Goal: Information Seeking & Learning: Check status

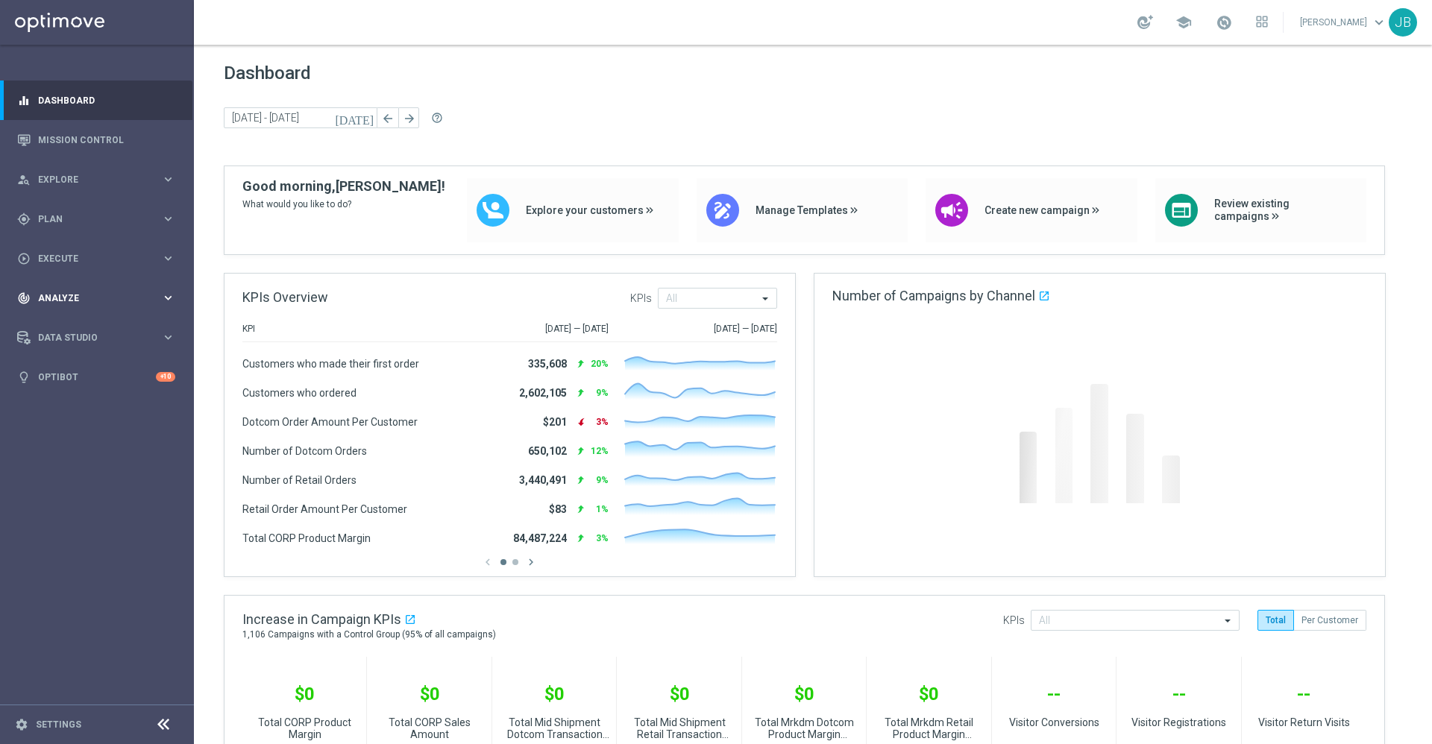
click at [83, 304] on div "track_changes Analyze keyboard_arrow_right" at bounding box center [96, 298] width 192 height 40
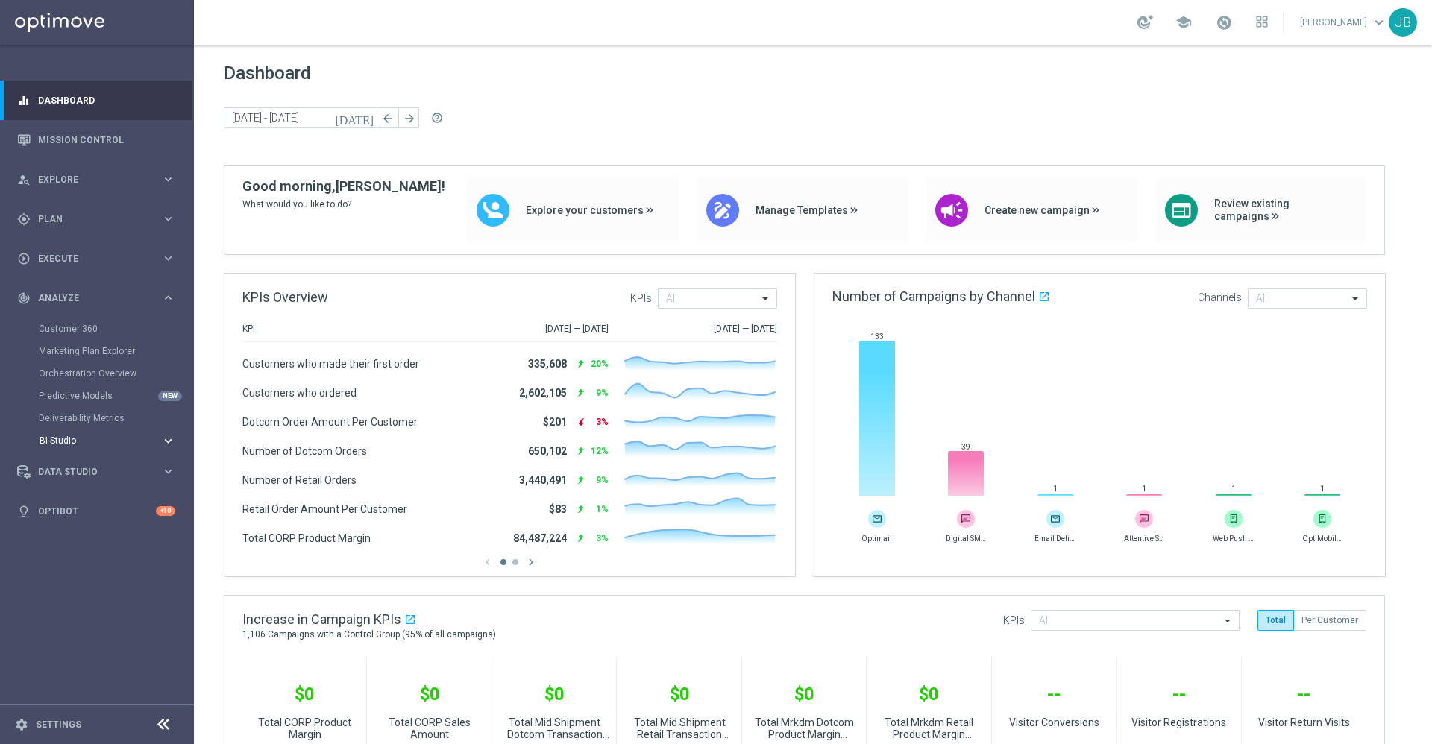
click at [74, 436] on span "BI Studio" at bounding box center [93, 440] width 107 height 9
click at [90, 478] on div "Emails Baseline Matchback" at bounding box center [119, 485] width 146 height 22
click at [92, 461] on link "Campaigns Deliverability" at bounding box center [100, 463] width 109 height 12
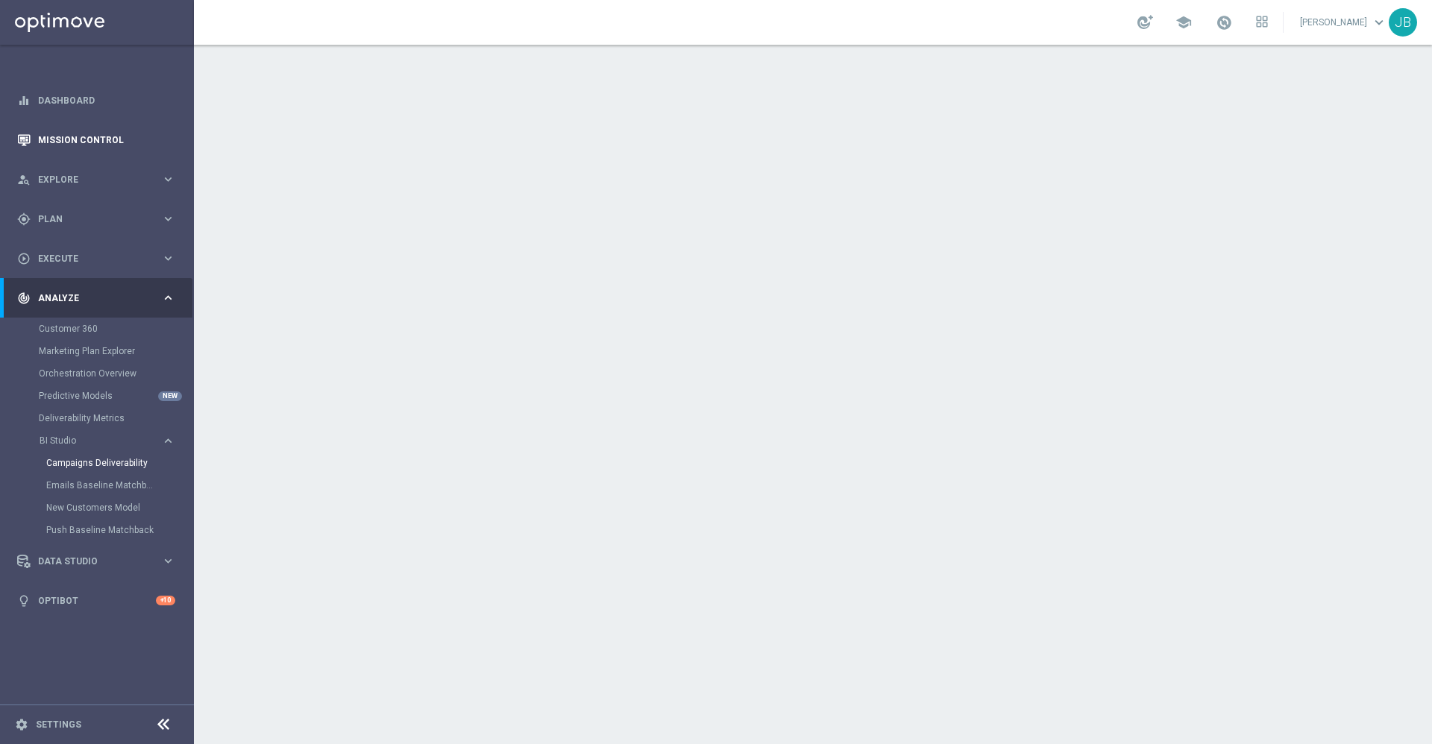
click at [95, 139] on link "Mission Control" at bounding box center [106, 140] width 137 height 40
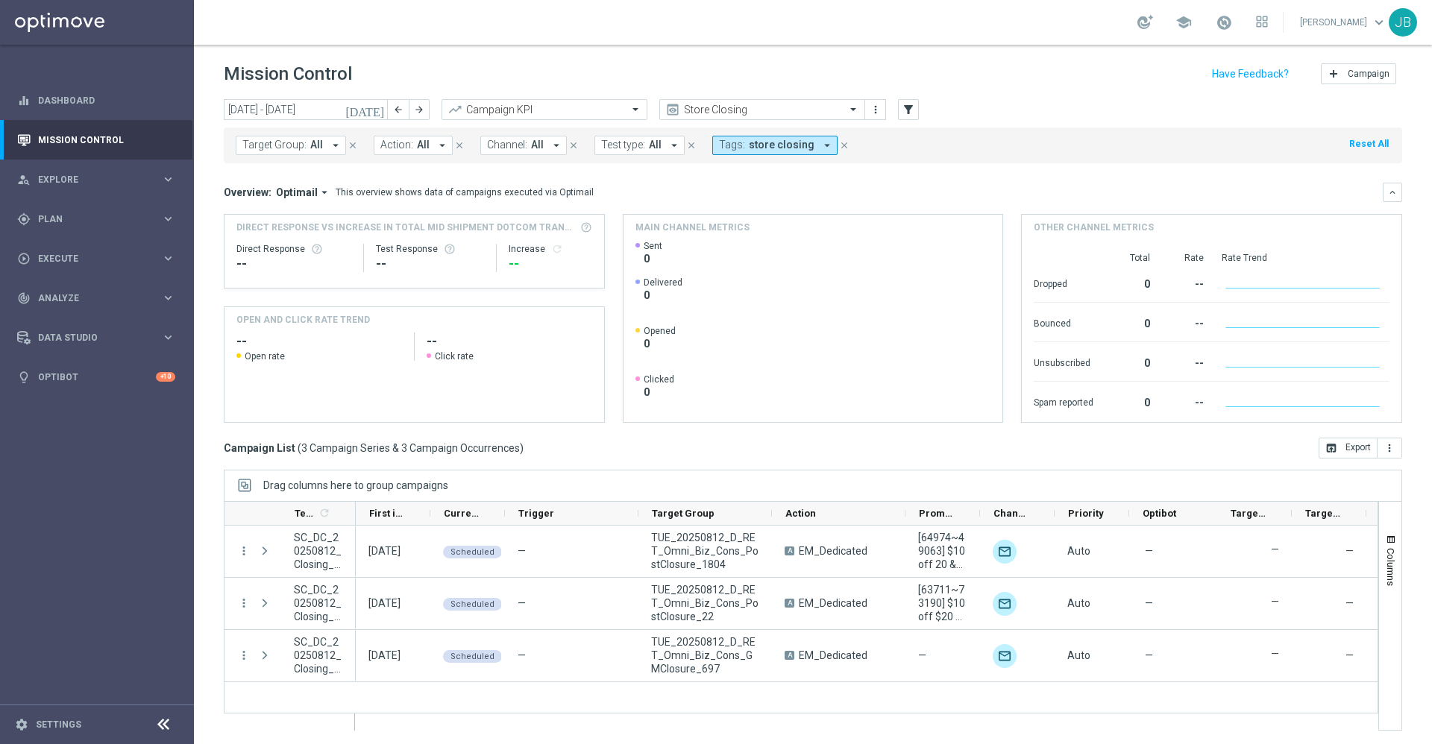
click at [376, 109] on icon "[DATE]" at bounding box center [365, 109] width 40 height 13
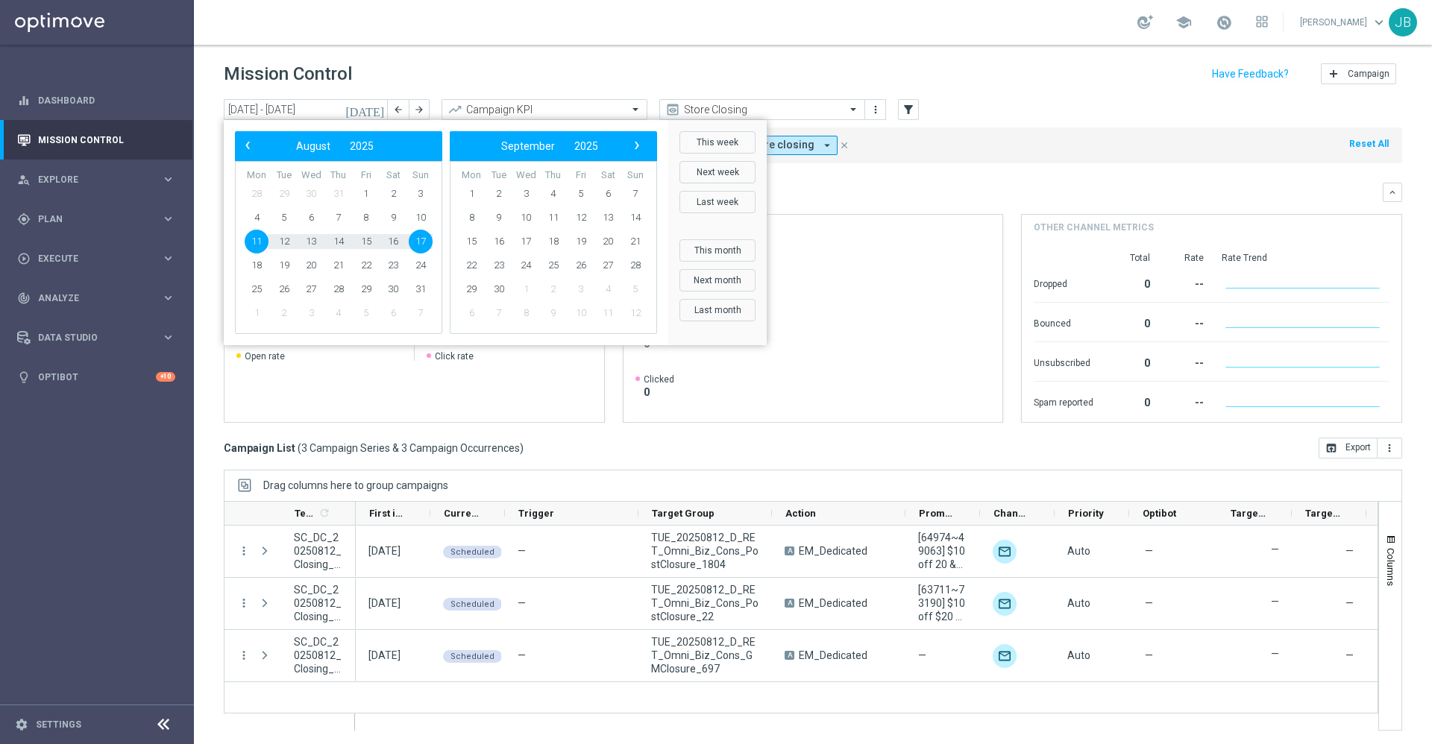
click at [502, 45] on header "Mission Control add Campaign" at bounding box center [813, 72] width 1238 height 54
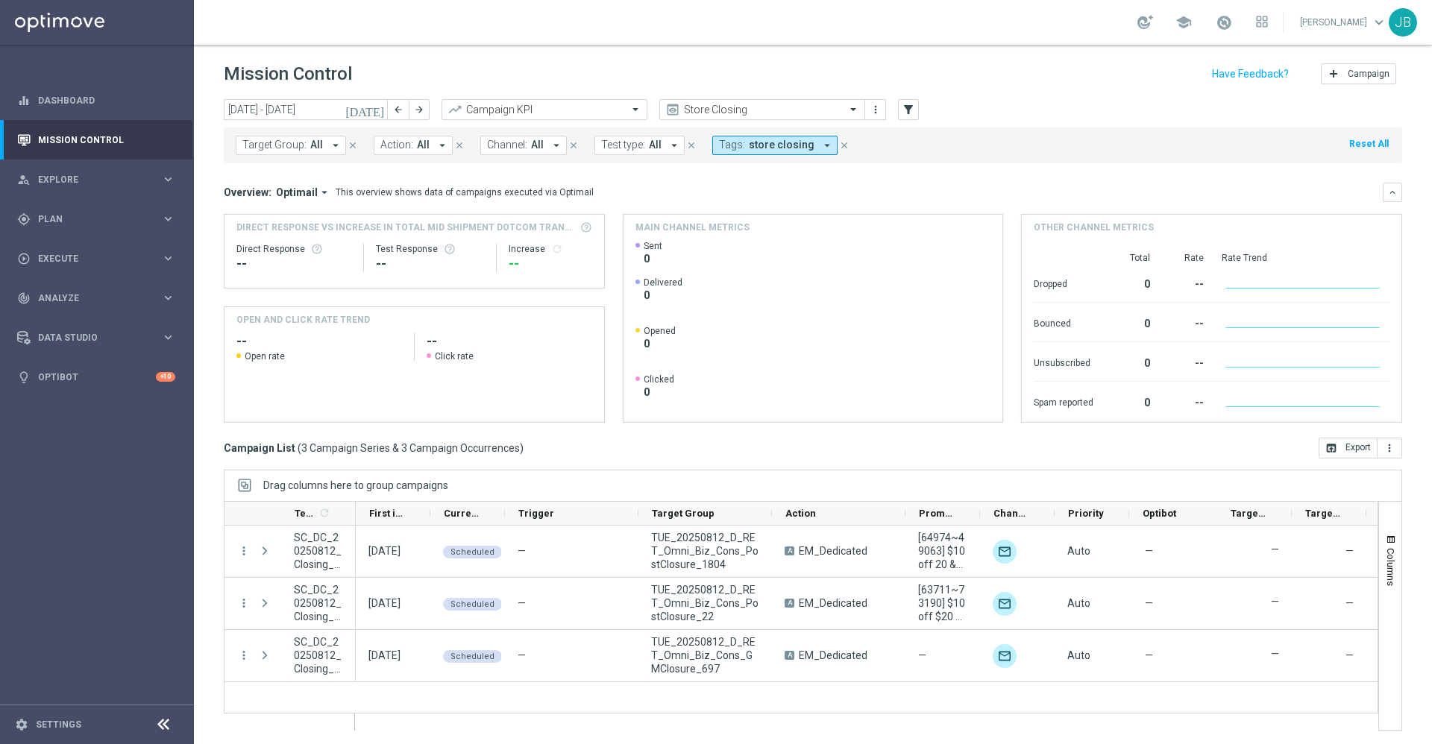
click at [376, 104] on icon "[DATE]" at bounding box center [365, 109] width 40 height 13
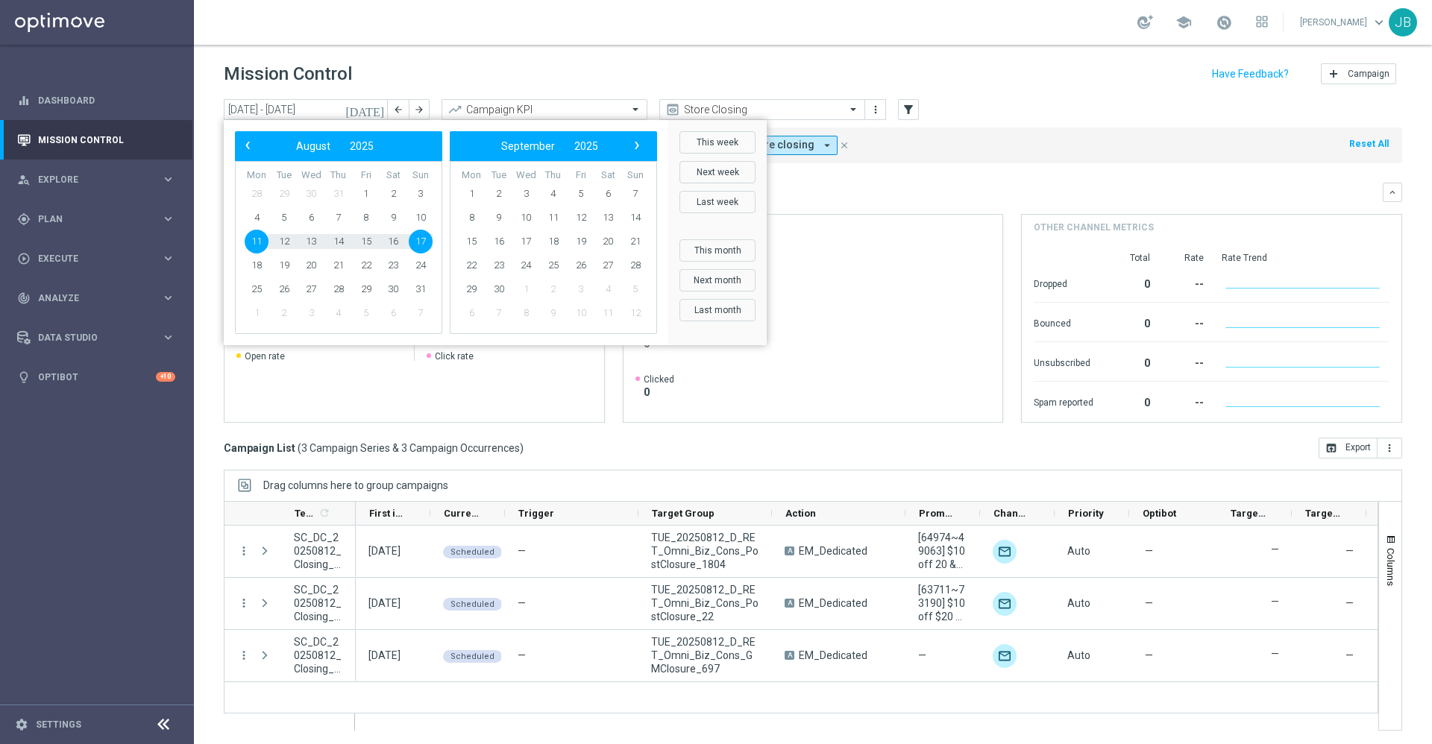
click at [394, 64] on div "Mission Control add Campaign" at bounding box center [813, 74] width 1178 height 29
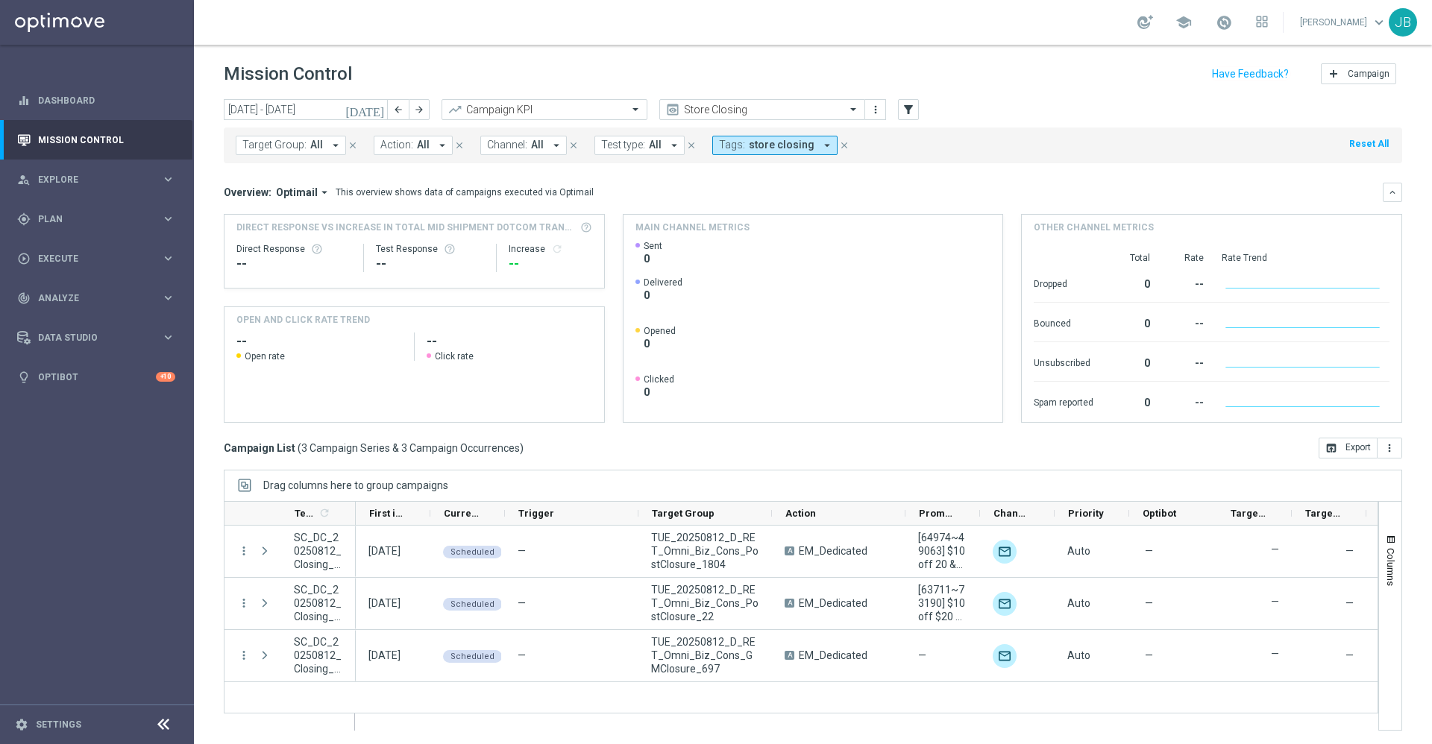
click at [380, 104] on icon "[DATE]" at bounding box center [365, 109] width 40 height 13
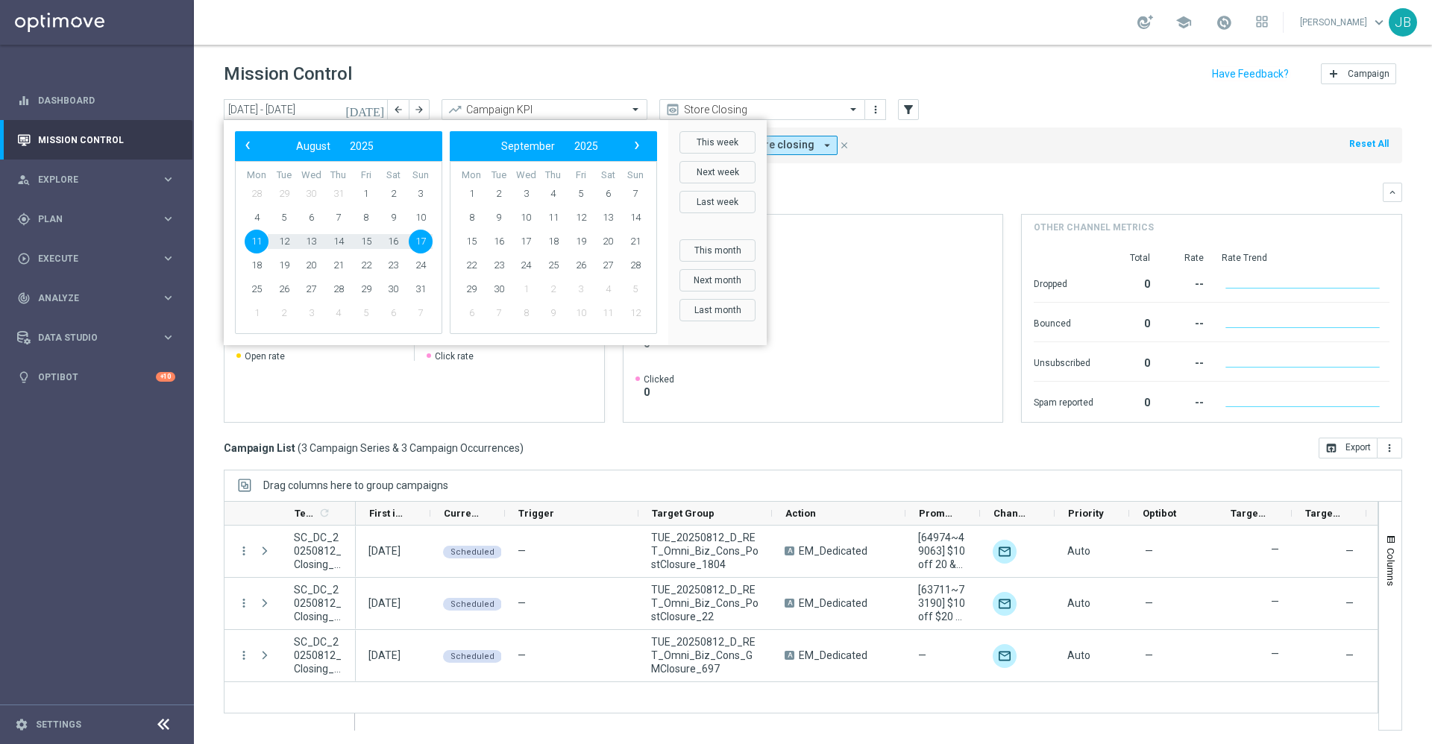
click at [763, 72] on div "Mission Control add Campaign" at bounding box center [813, 74] width 1178 height 29
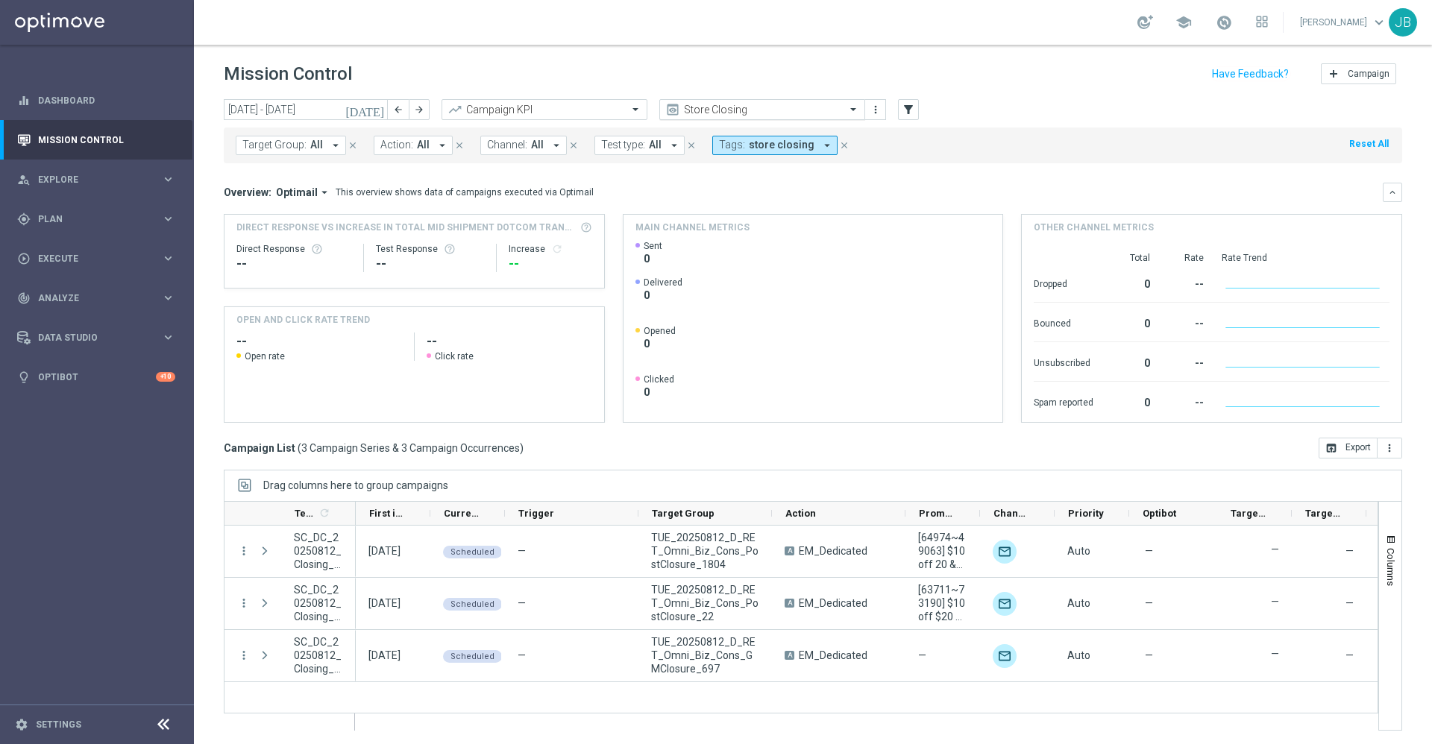
click at [749, 105] on input "text" at bounding box center [747, 110] width 160 height 13
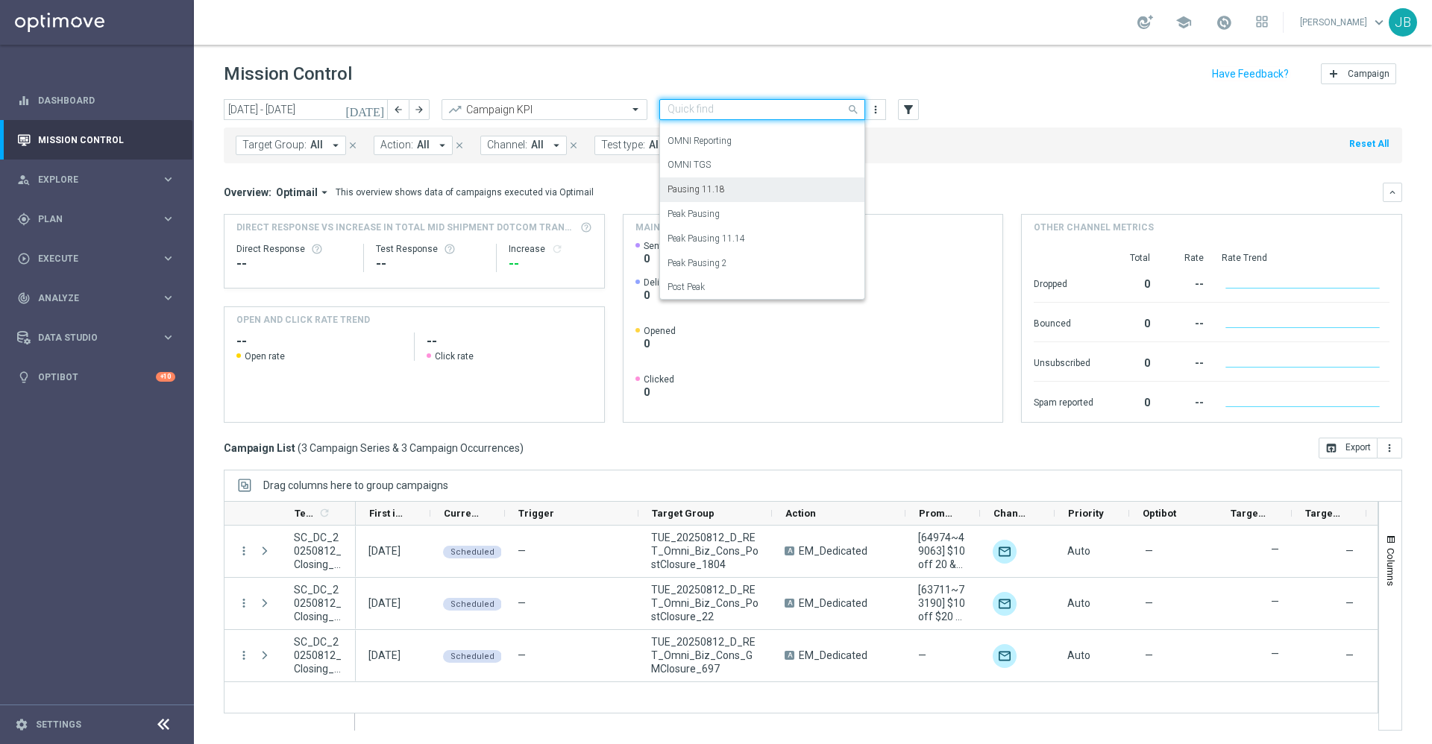
scroll to position [353, 0]
click at [700, 174] on label "OMNI Reporting" at bounding box center [699, 172] width 64 height 13
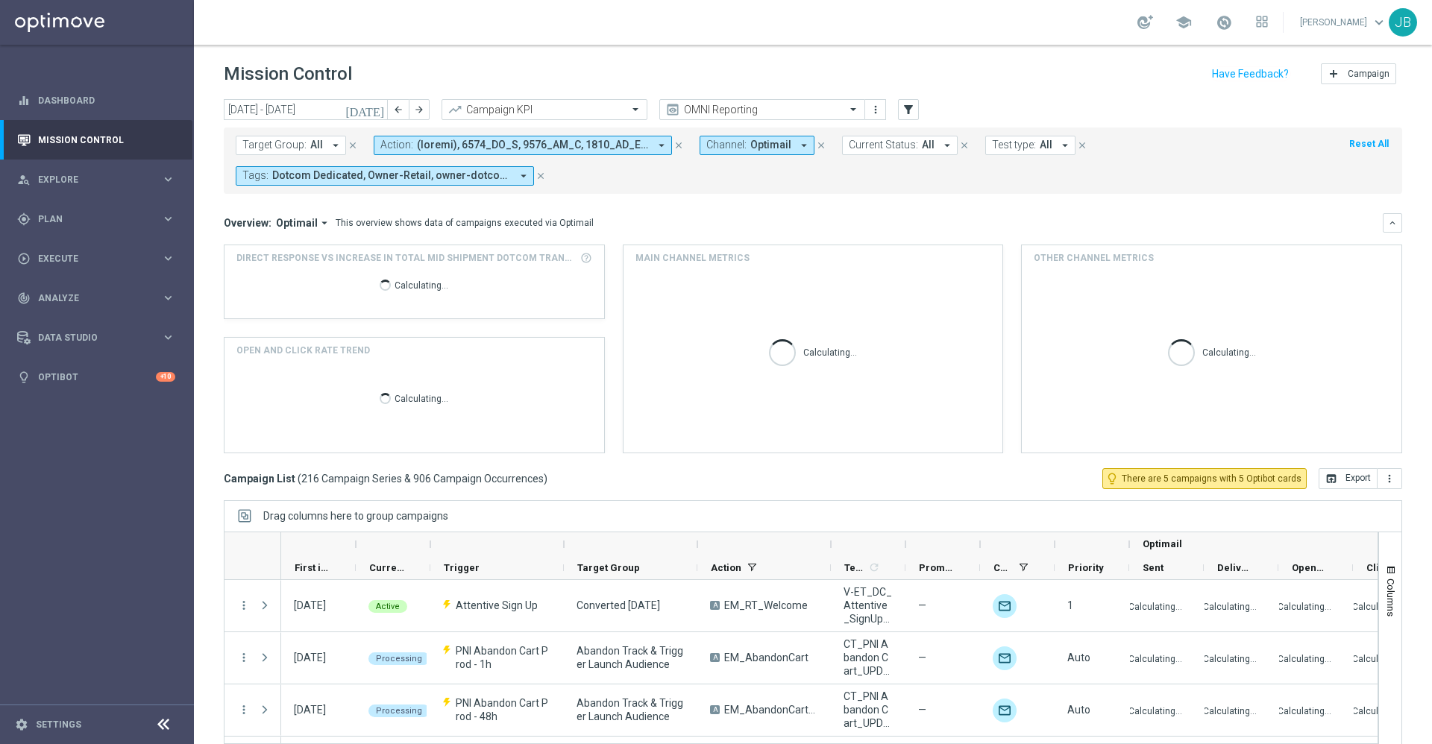
click at [377, 108] on icon "[DATE]" at bounding box center [365, 109] width 40 height 13
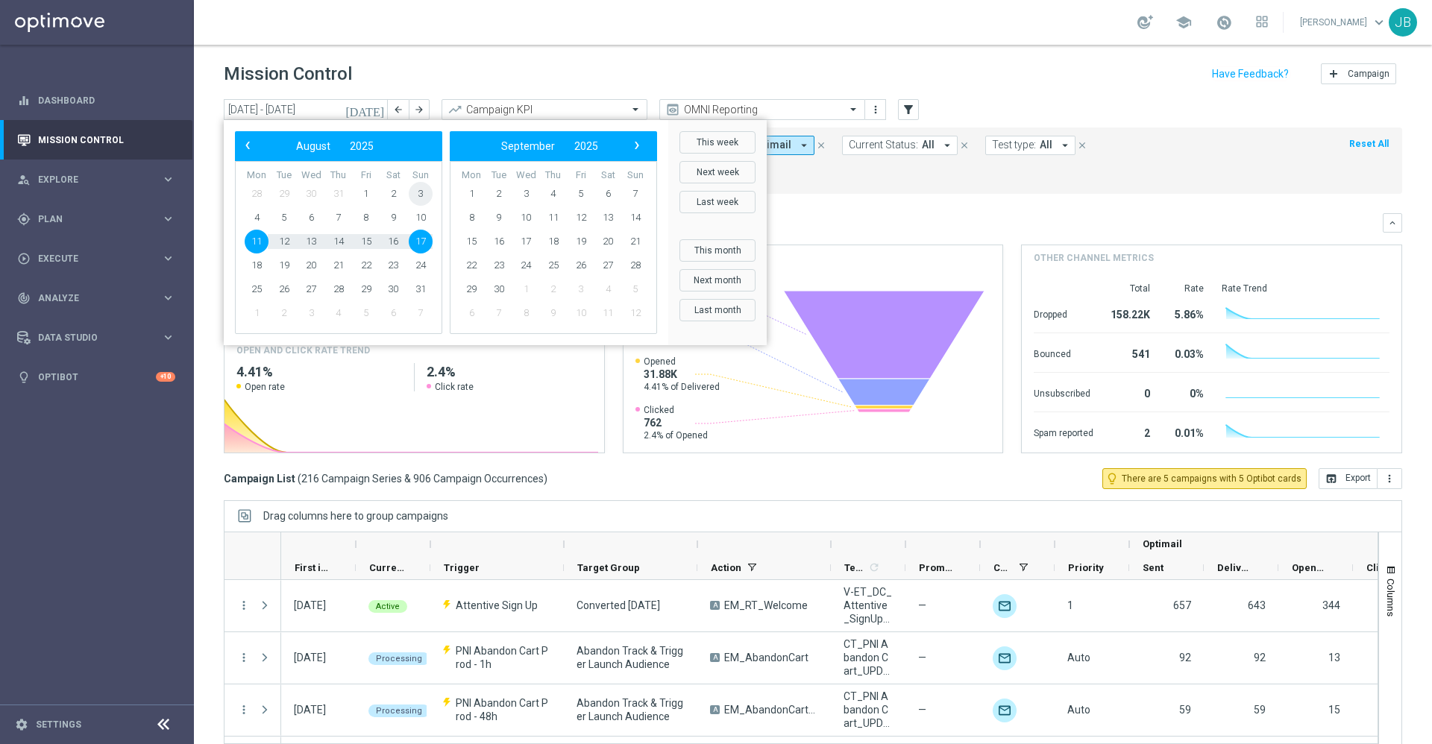
click at [423, 192] on span "3" at bounding box center [421, 194] width 24 height 24
click at [394, 215] on span "9" at bounding box center [393, 218] width 24 height 24
type input "[DATE] - [DATE]"
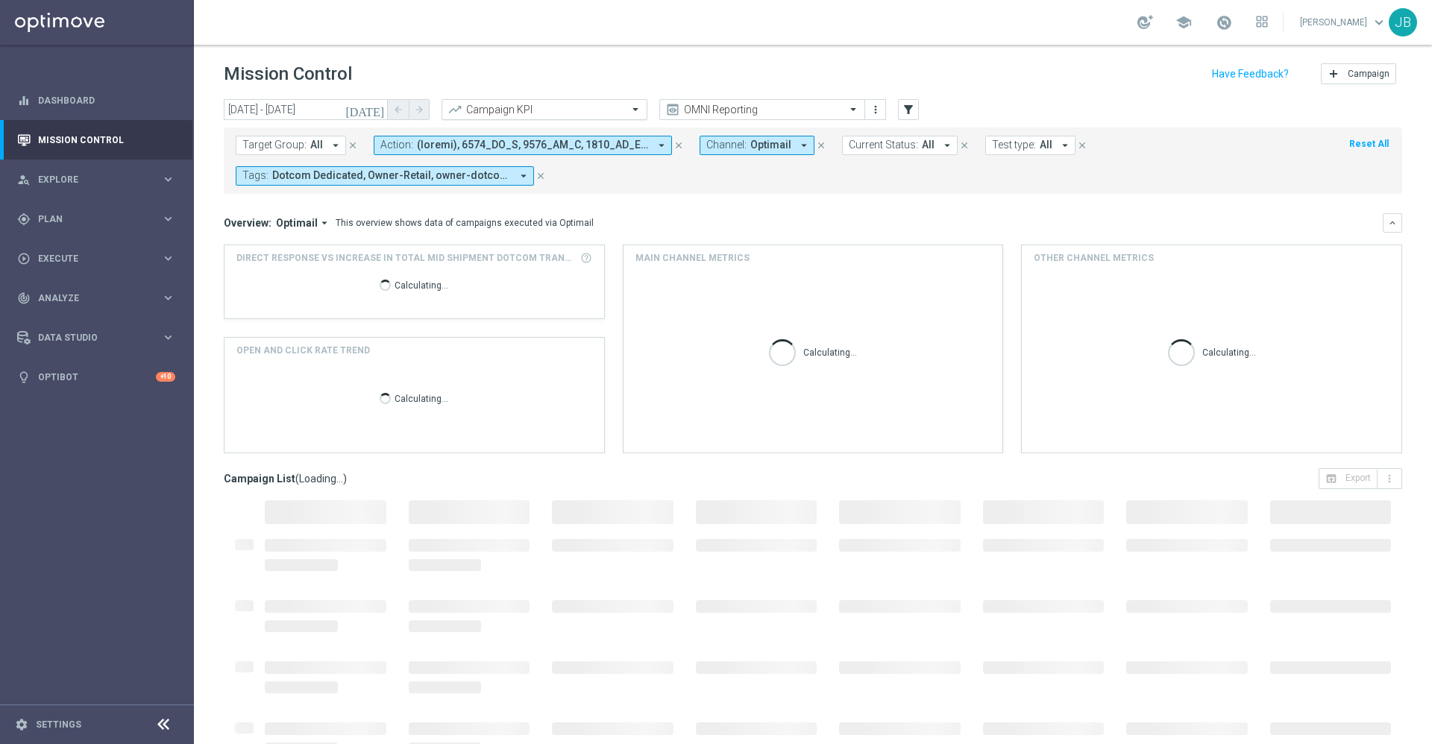
click at [589, 107] on input "text" at bounding box center [530, 110] width 160 height 13
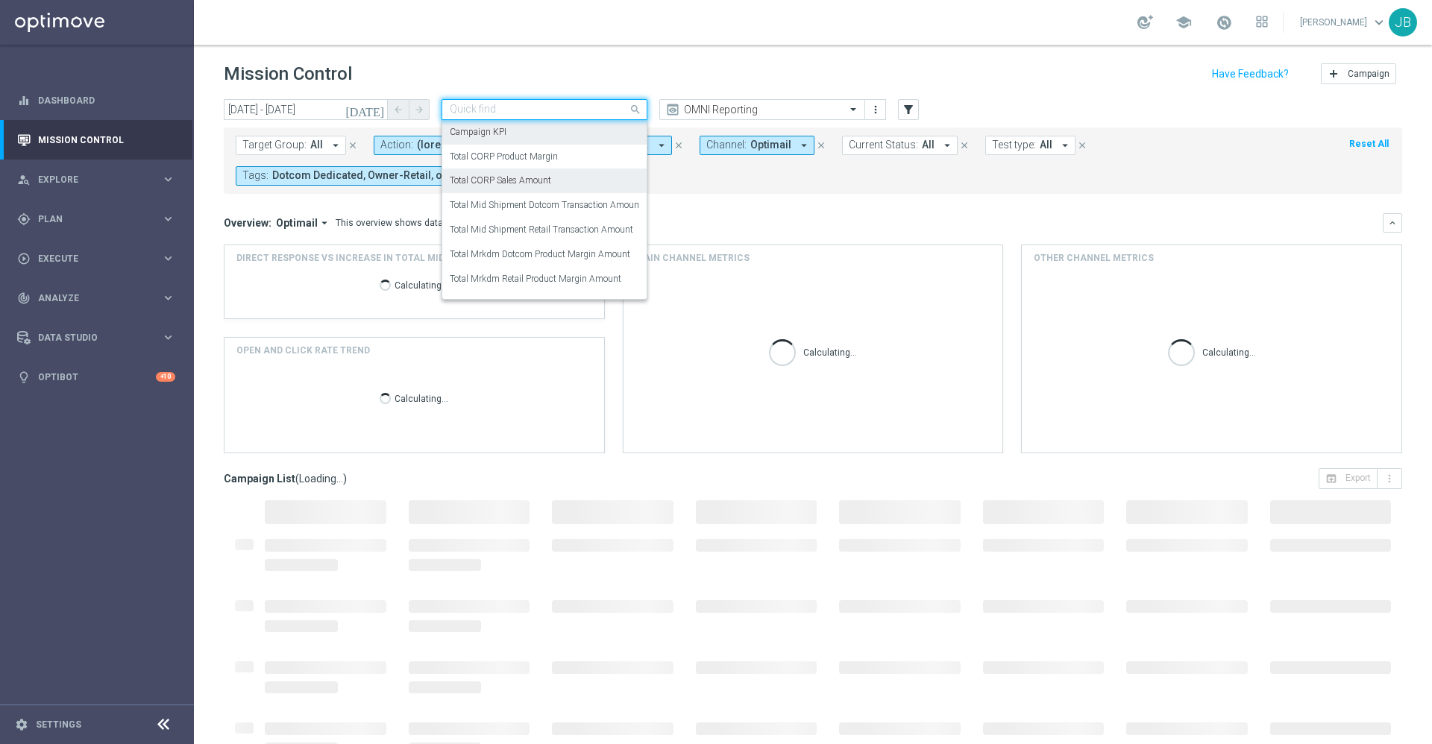
click at [553, 179] on div "Total CORP Sales Amount" at bounding box center [544, 181] width 189 height 25
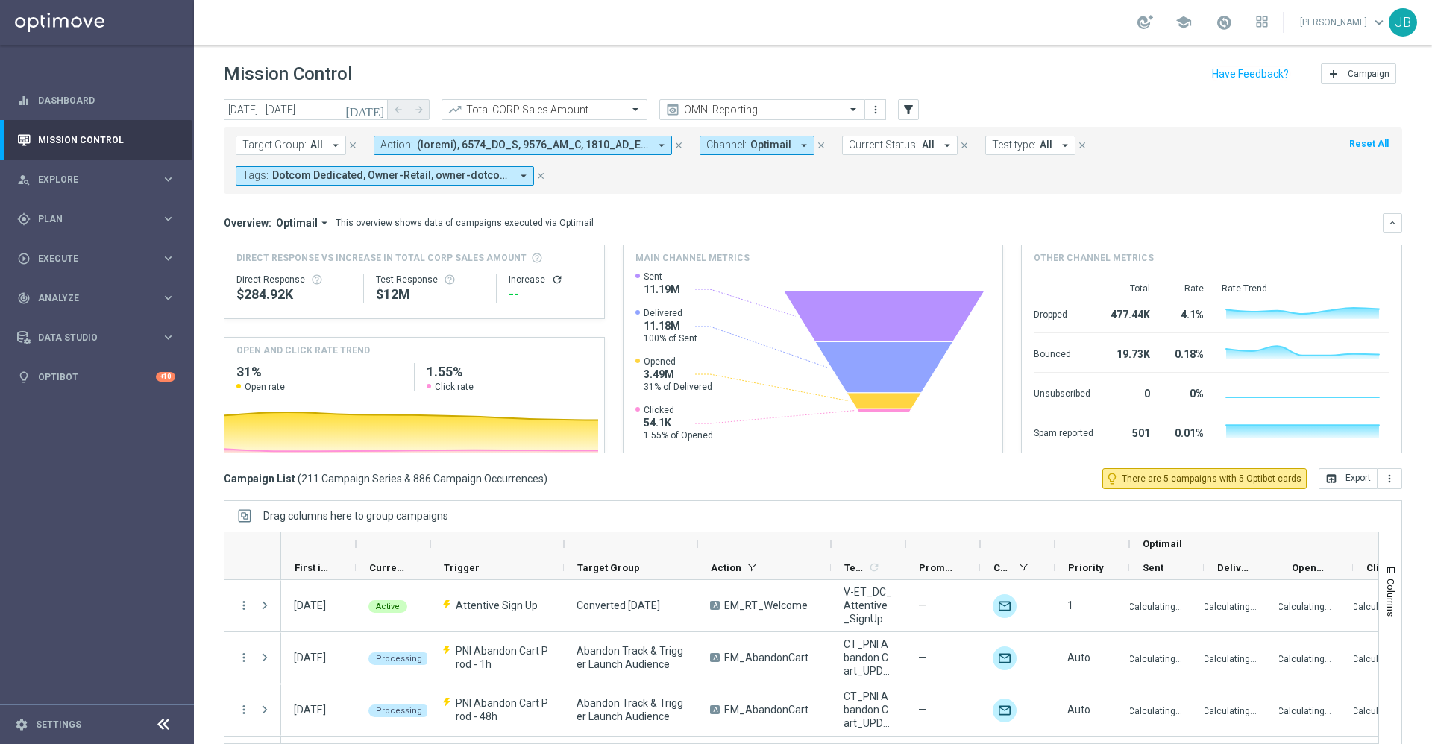
click at [556, 278] on icon "refresh" at bounding box center [557, 280] width 12 height 12
click at [1322, 483] on button "open_in_browser Export" at bounding box center [1347, 478] width 59 height 21
click at [596, 110] on input "text" at bounding box center [530, 110] width 160 height 13
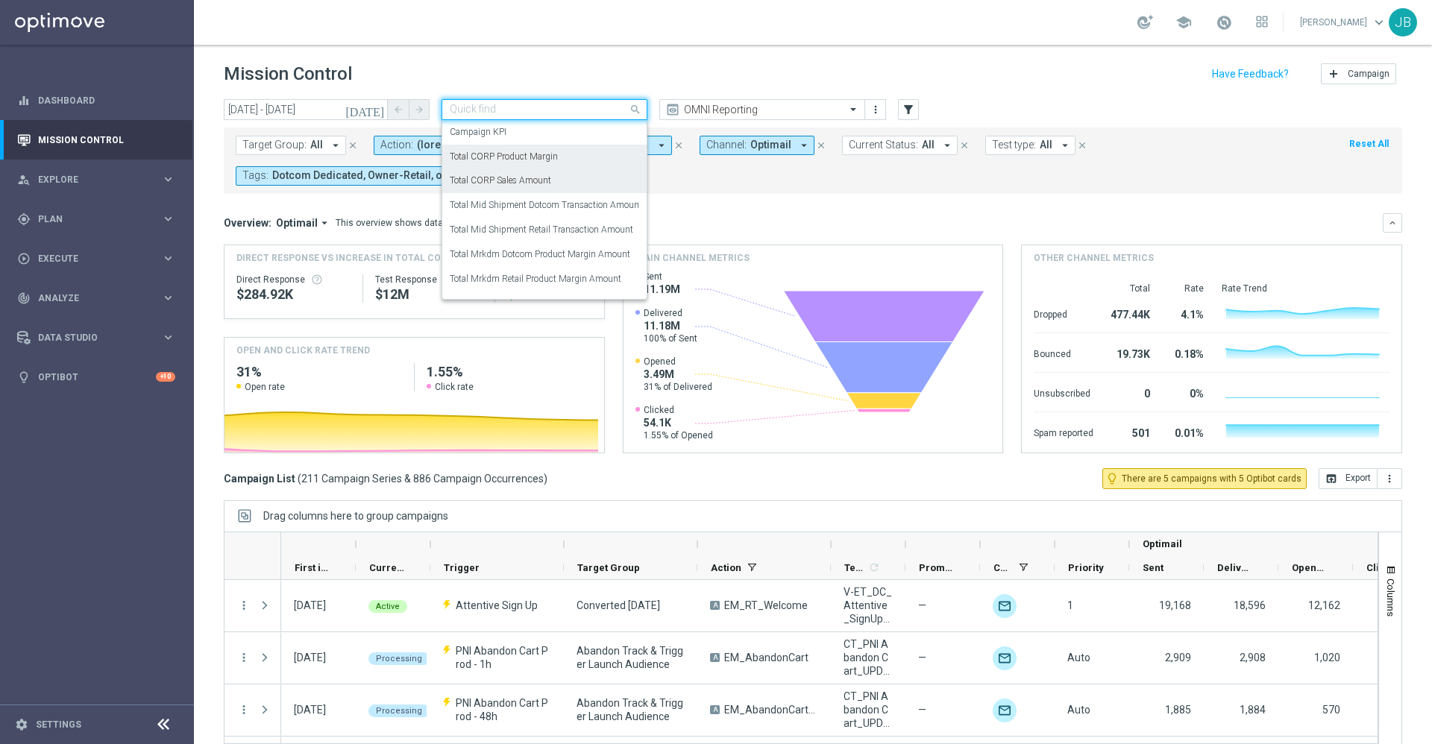
click at [544, 154] on label "Total CORP Product Margin" at bounding box center [504, 157] width 108 height 13
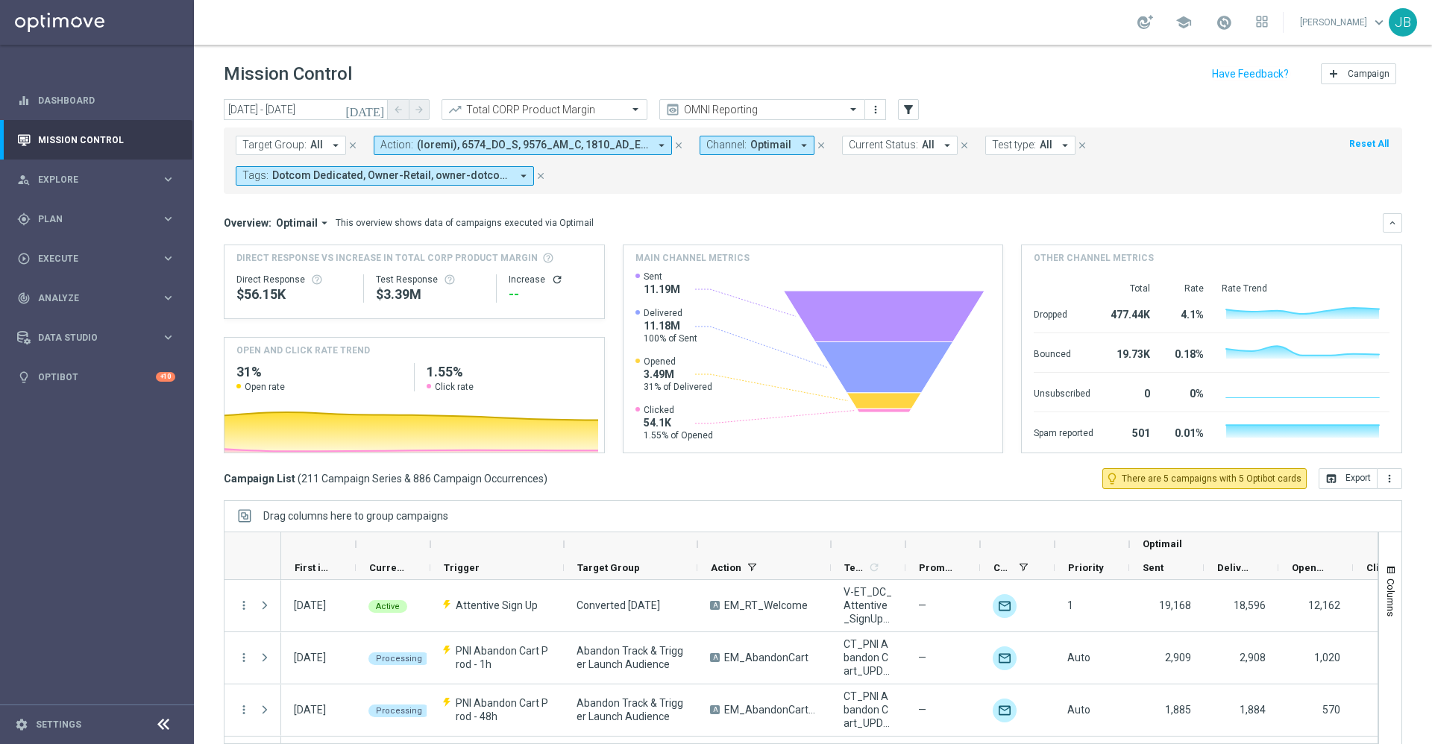
click at [551, 280] on icon "refresh" at bounding box center [557, 280] width 12 height 12
click at [1325, 478] on icon "open_in_browser" at bounding box center [1331, 479] width 12 height 12
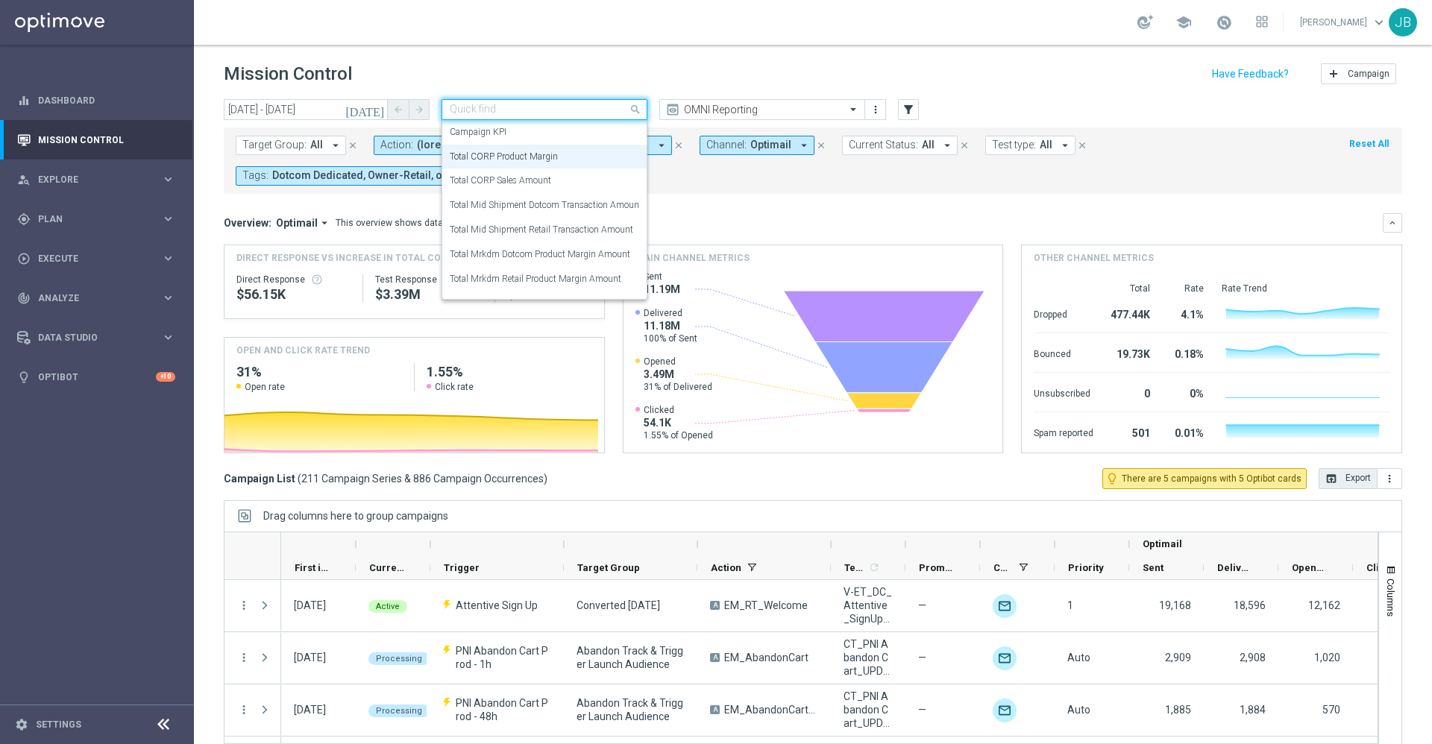
click at [592, 106] on input "text" at bounding box center [530, 110] width 160 height 13
click at [541, 183] on label "Total CORP Sales Amount" at bounding box center [500, 180] width 101 height 13
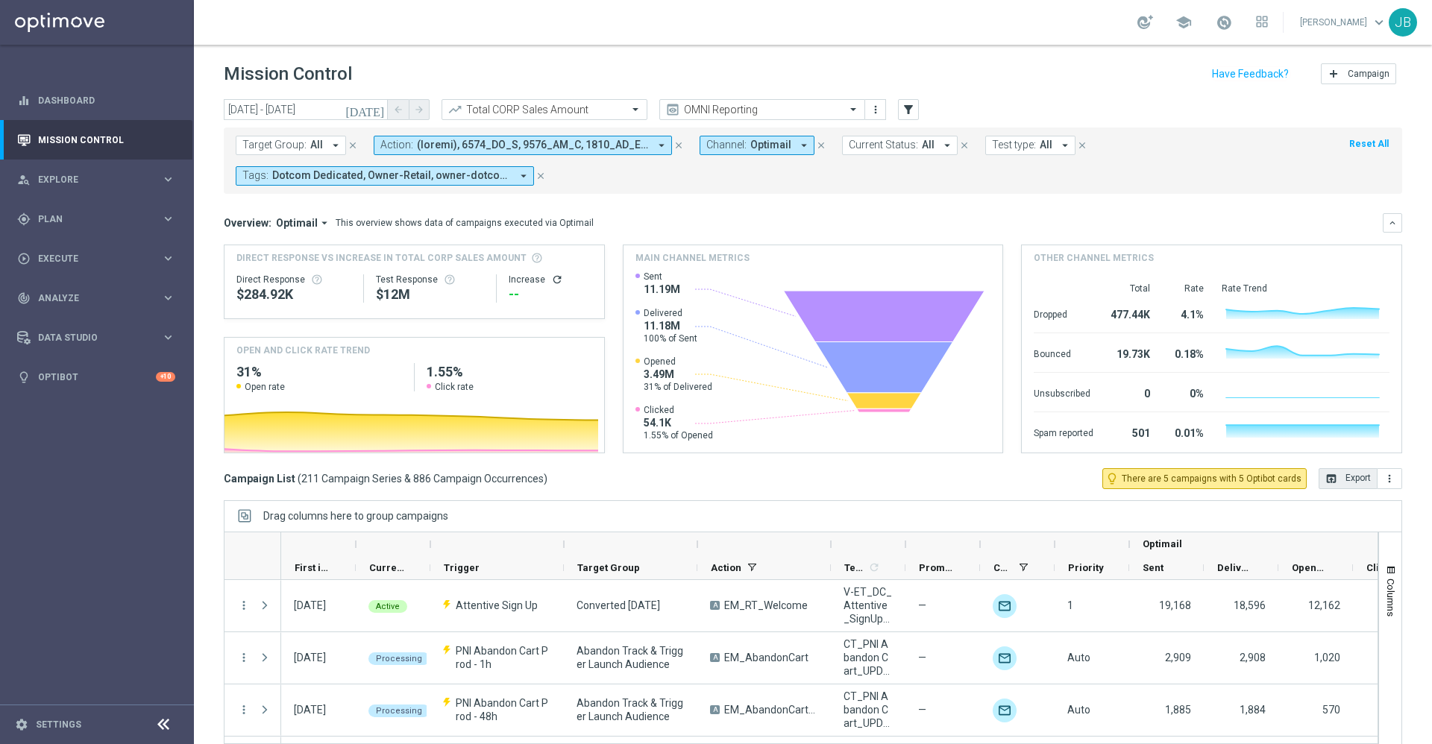
click at [555, 277] on icon "refresh" at bounding box center [557, 280] width 12 height 12
click at [1321, 483] on button "open_in_browser Export" at bounding box center [1347, 478] width 59 height 21
click at [89, 218] on span "Plan" at bounding box center [99, 219] width 123 height 9
click at [76, 421] on div "track_changes Analyze keyboard_arrow_right" at bounding box center [96, 410] width 192 height 40
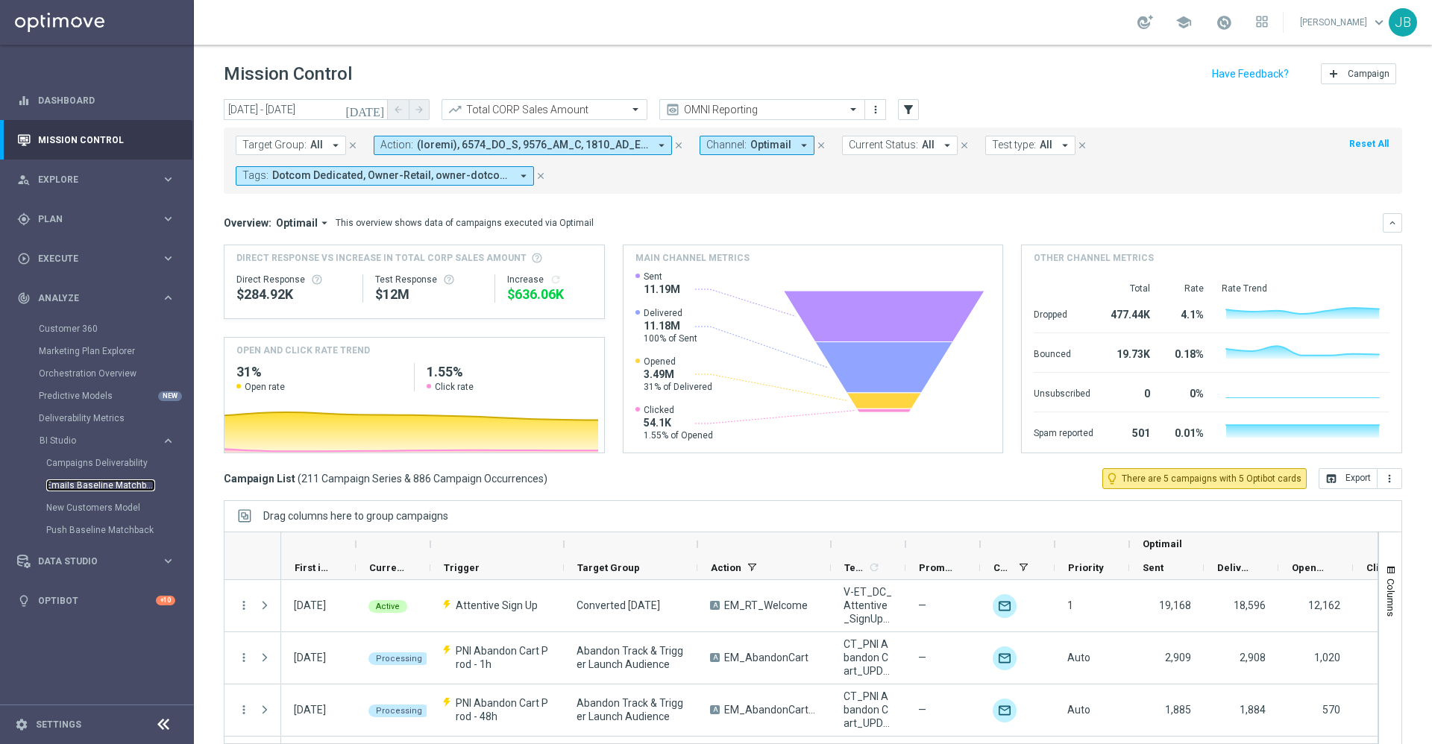
click at [99, 482] on link "Emails Baseline Matchback" at bounding box center [100, 485] width 109 height 12
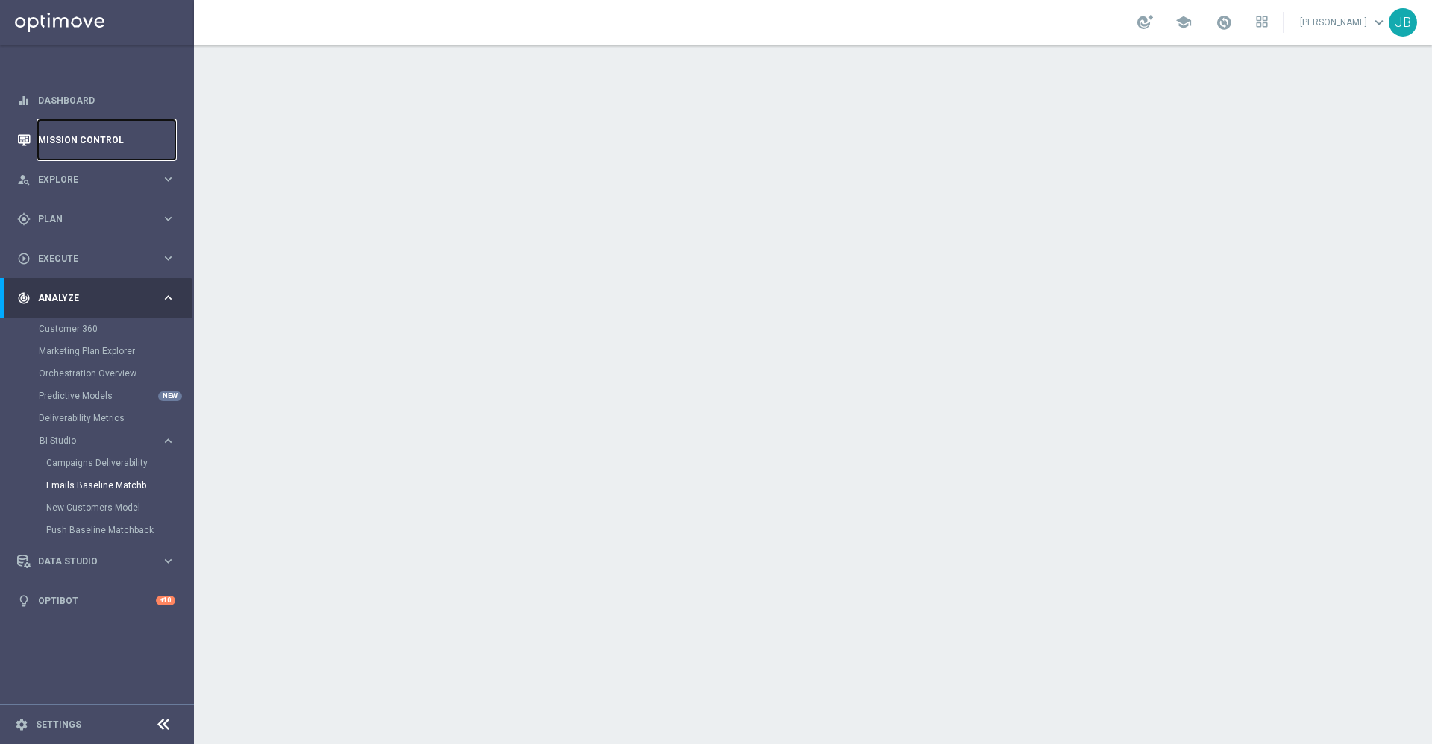
drag, startPoint x: 392, startPoint y: 7, endPoint x: 77, endPoint y: 141, distance: 342.5
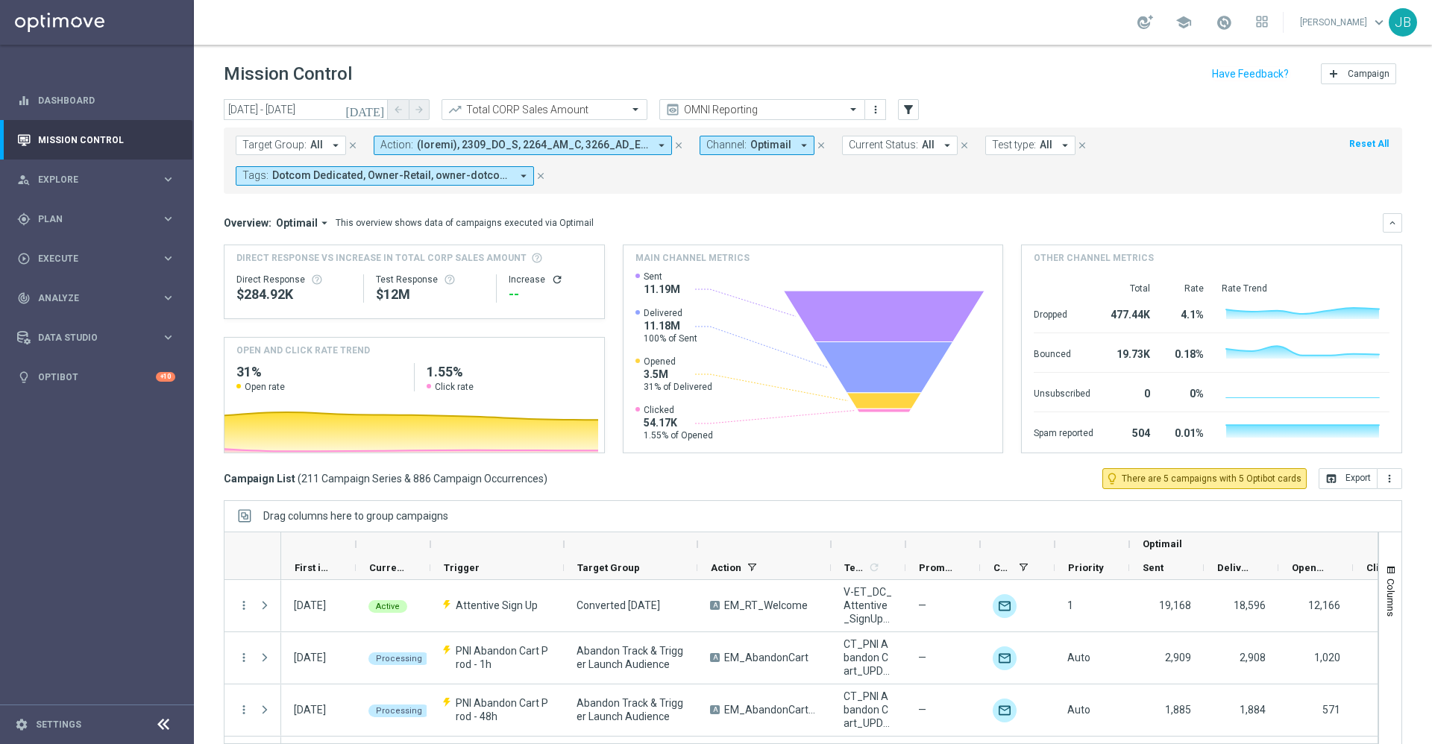
click at [380, 107] on icon "[DATE]" at bounding box center [365, 109] width 40 height 13
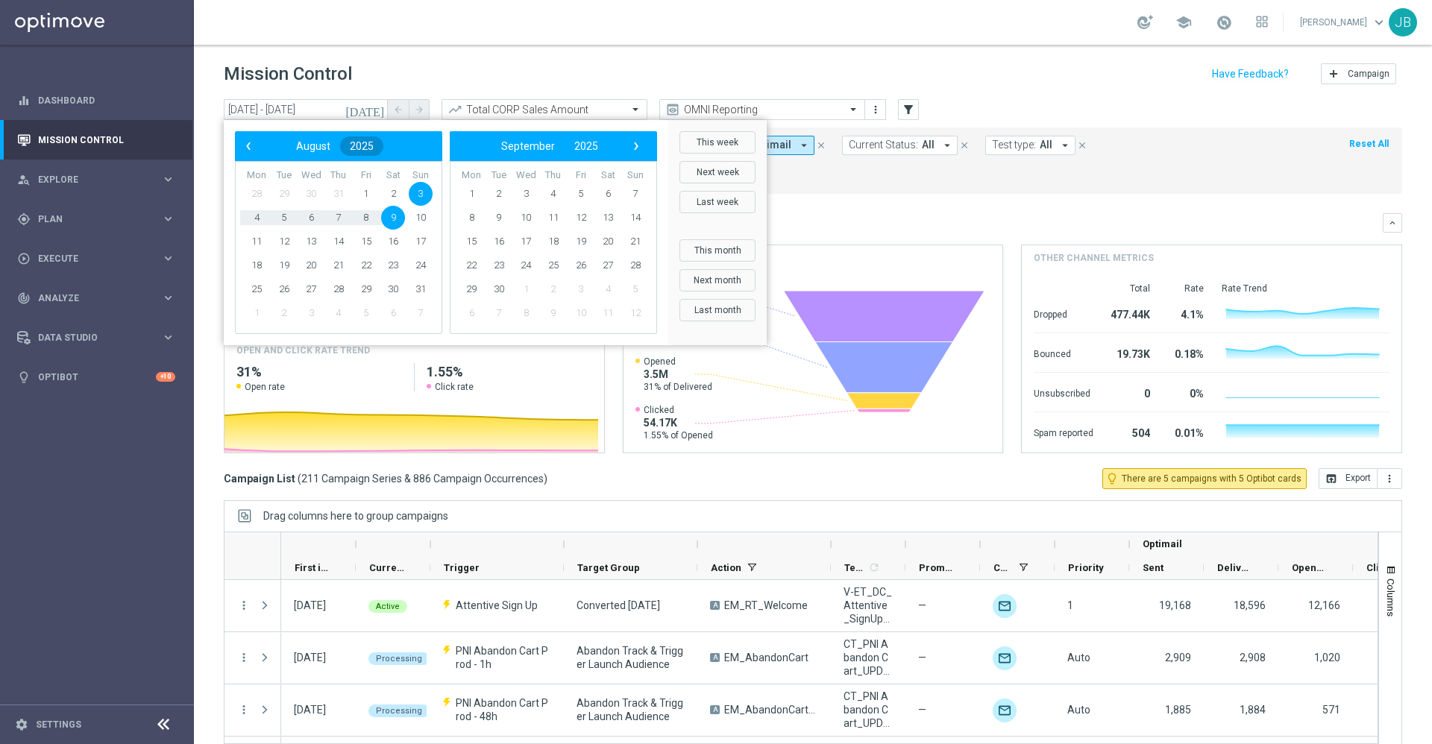
click at [374, 141] on span "2025" at bounding box center [362, 146] width 24 height 12
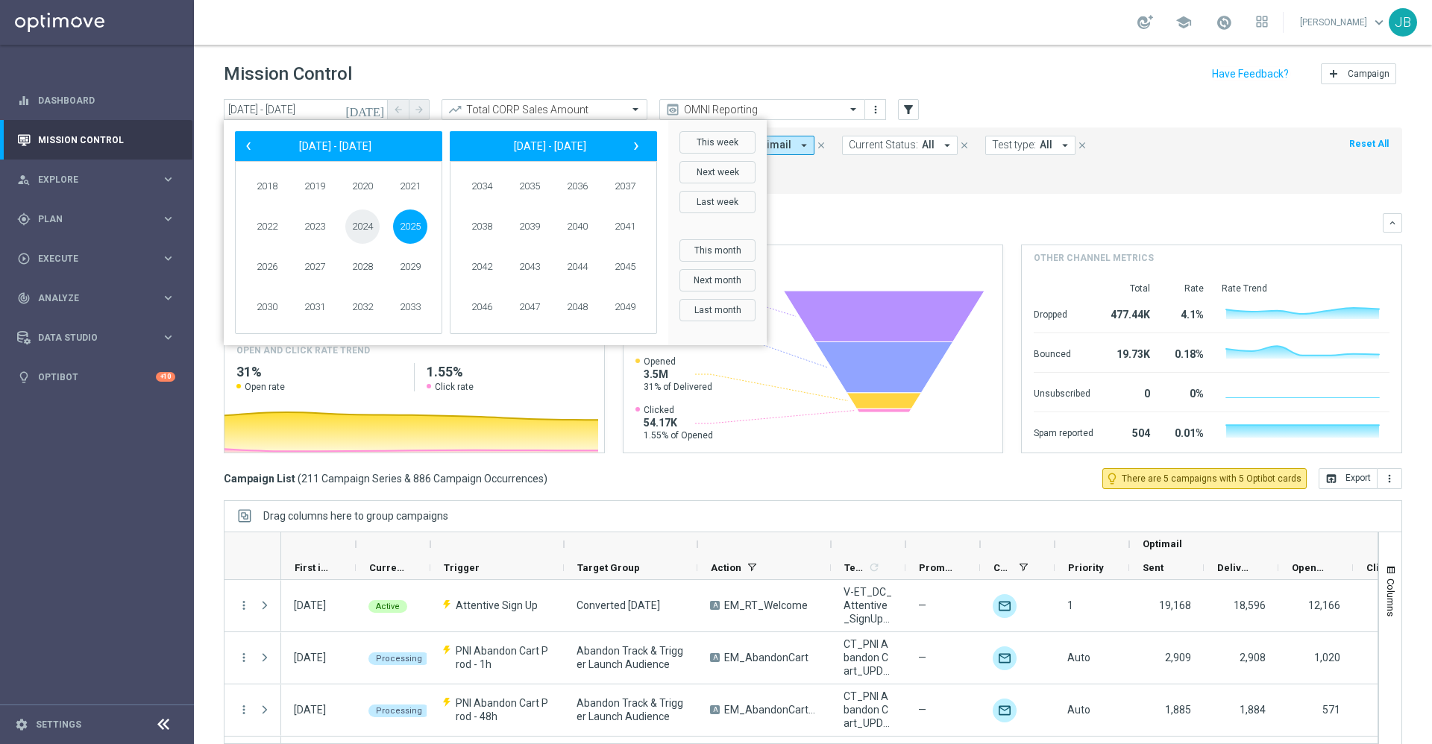
click at [359, 224] on span "2024" at bounding box center [362, 227] width 34 height 34
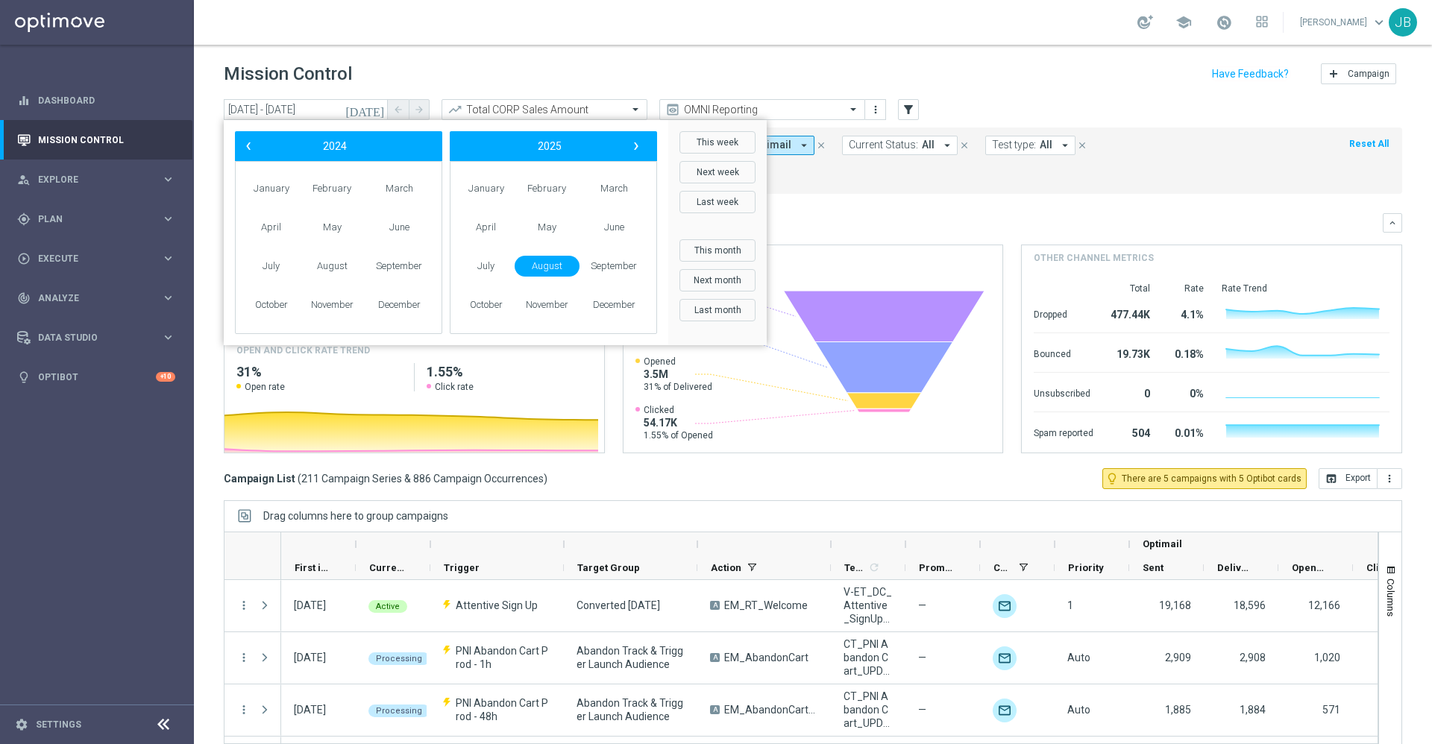
click at [949, 205] on mini-dashboard "Overview: Optimail arrow_drop_down This overview shows data of campaigns execut…" at bounding box center [813, 331] width 1178 height 274
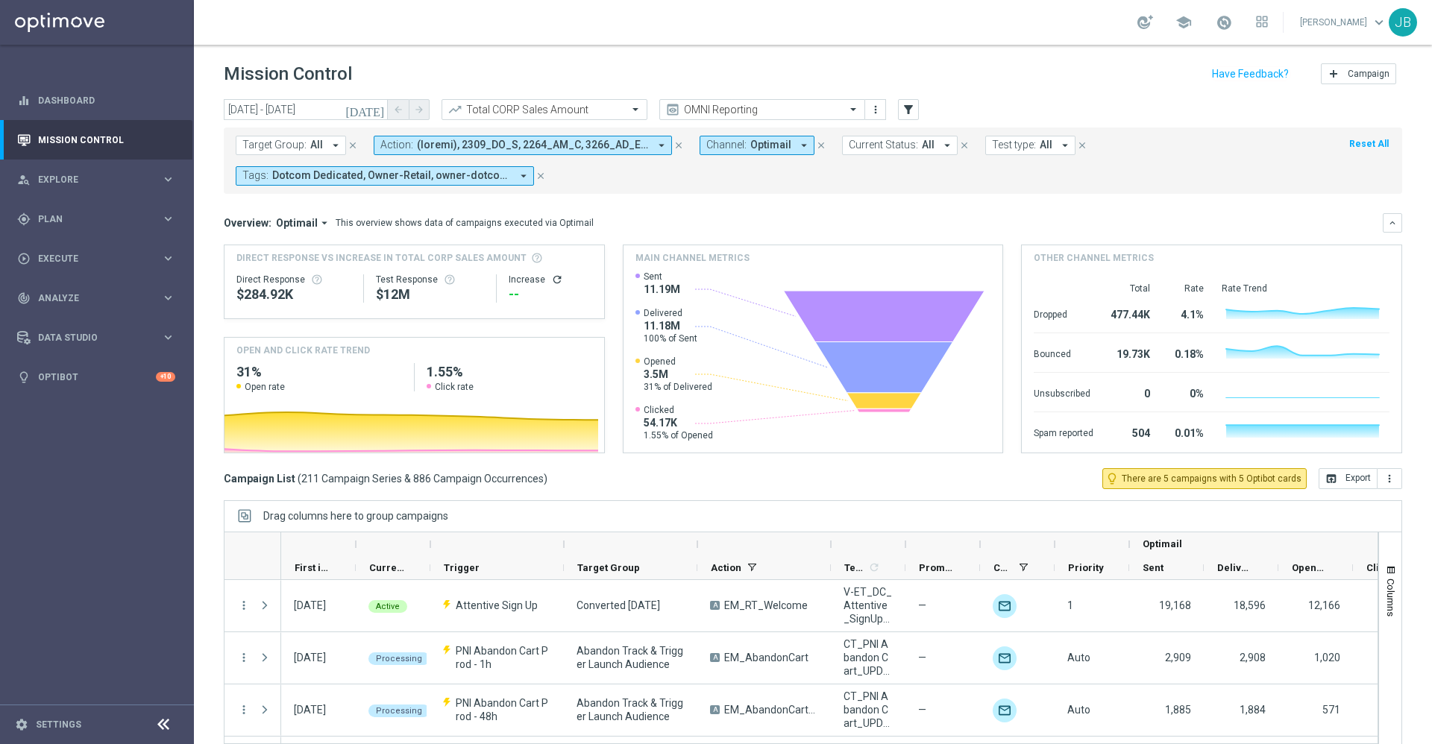
click at [381, 108] on icon "[DATE]" at bounding box center [365, 109] width 40 height 13
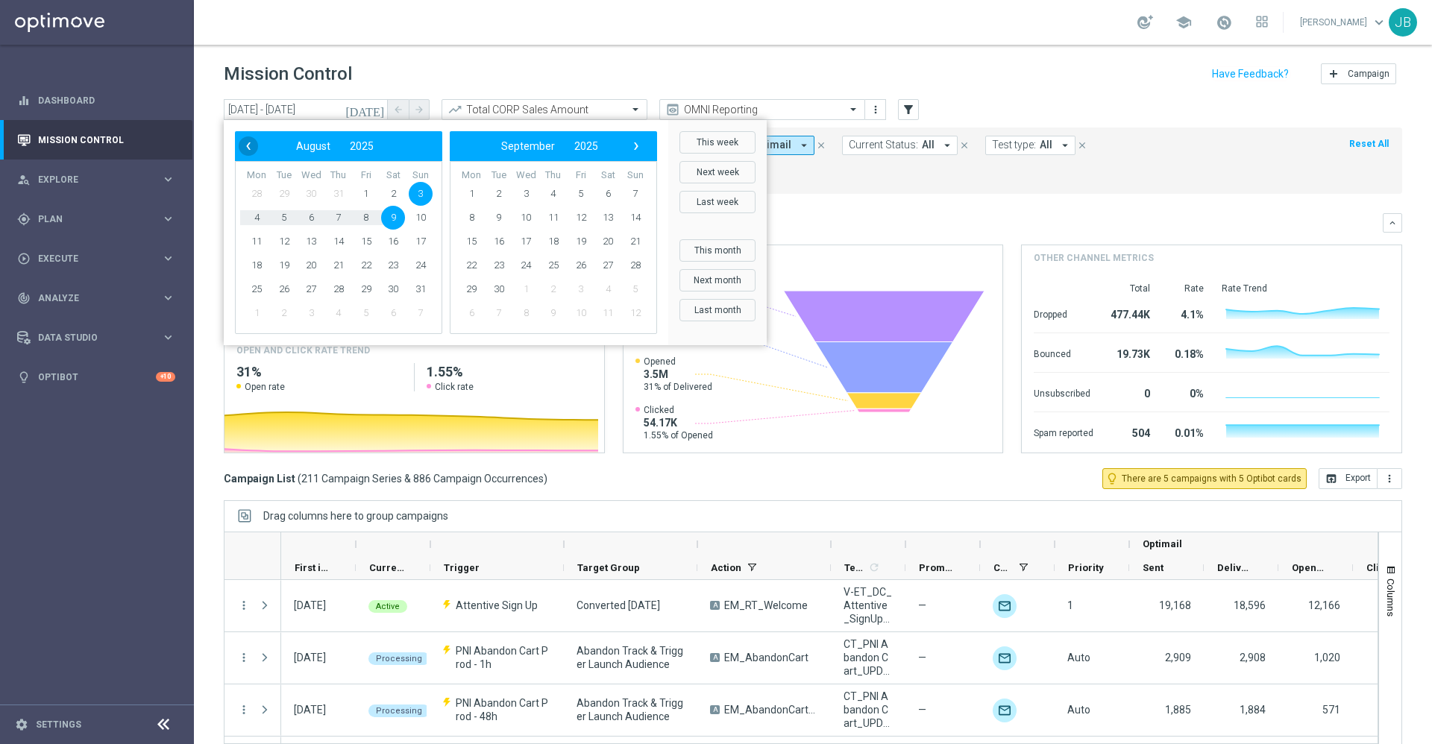
click at [251, 143] on span "‹" at bounding box center [248, 145] width 19 height 19
click at [351, 150] on span "2025" at bounding box center [354, 146] width 24 height 12
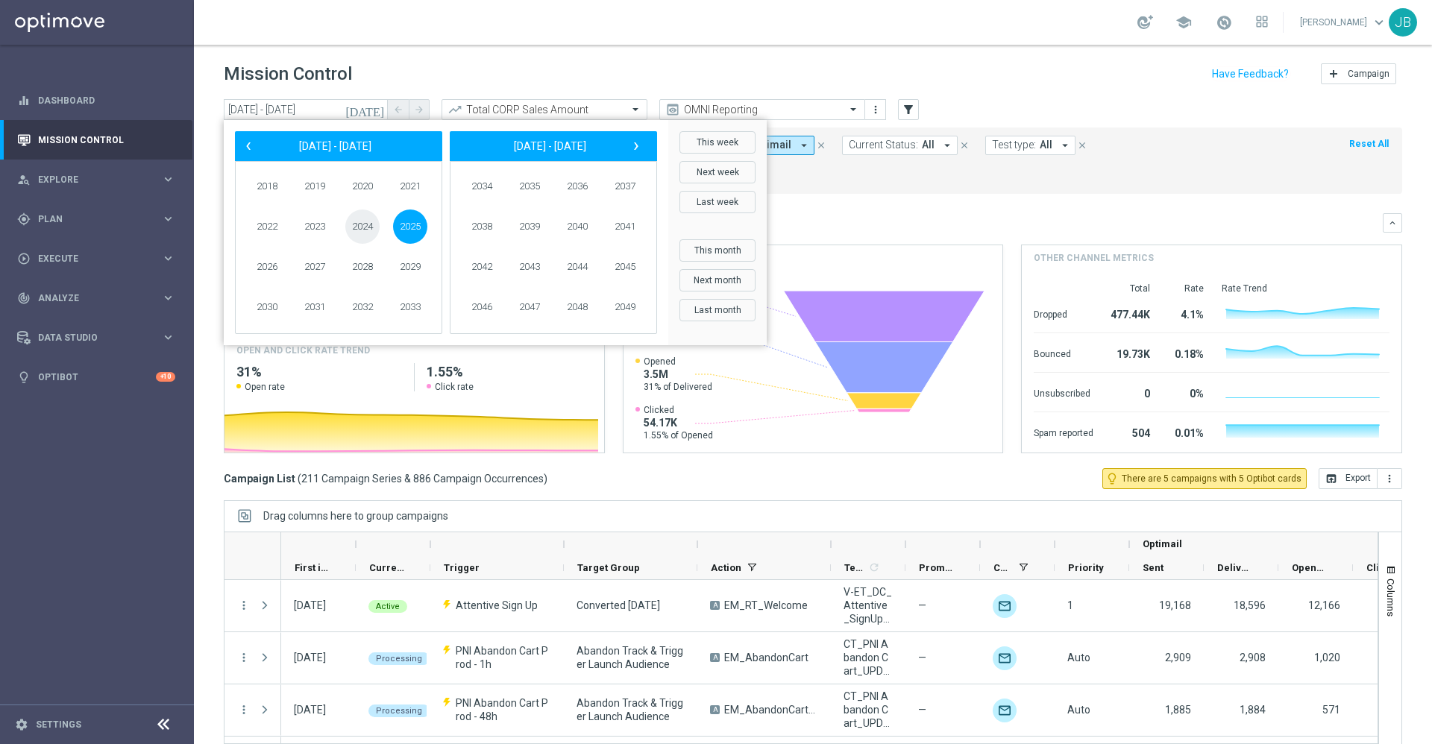
click at [365, 228] on span "2024" at bounding box center [362, 227] width 34 height 34
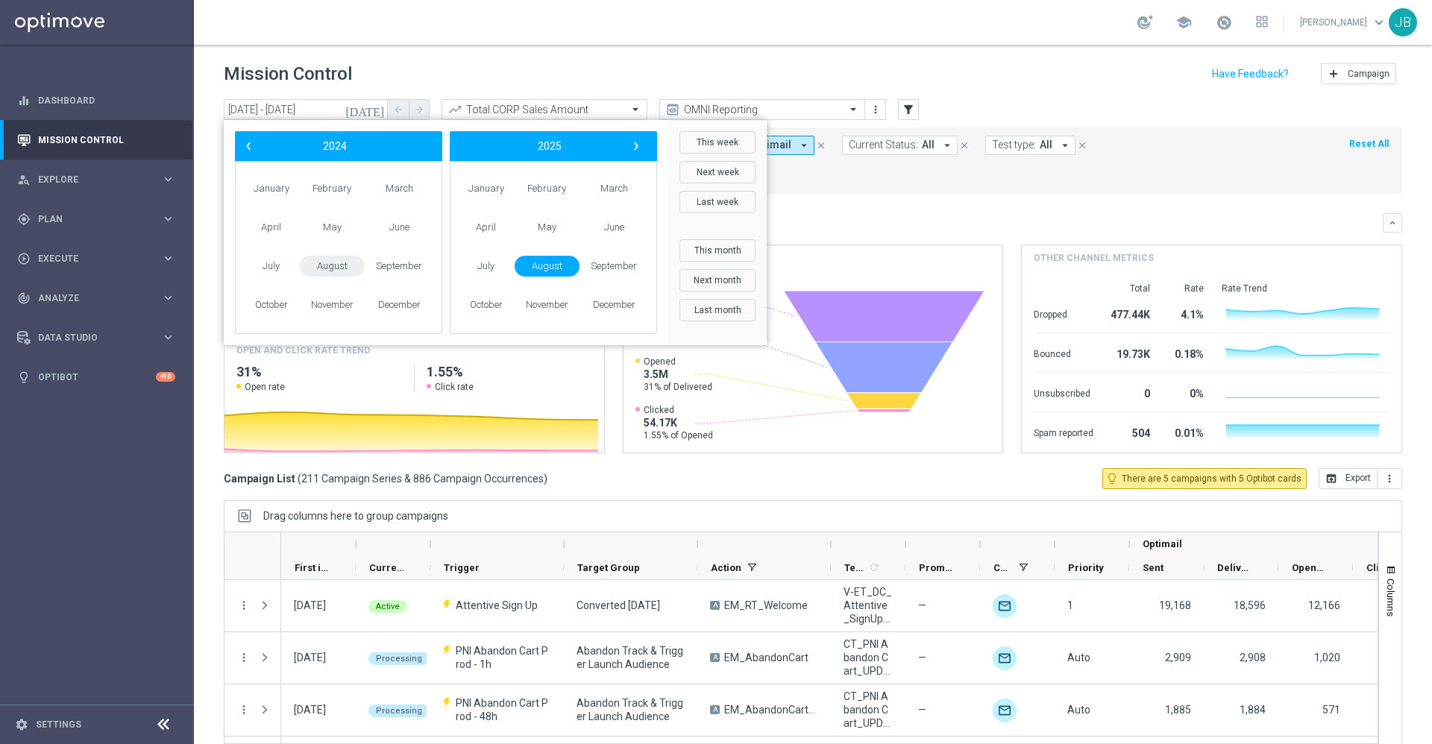
click at [344, 260] on span "August" at bounding box center [332, 267] width 65 height 22
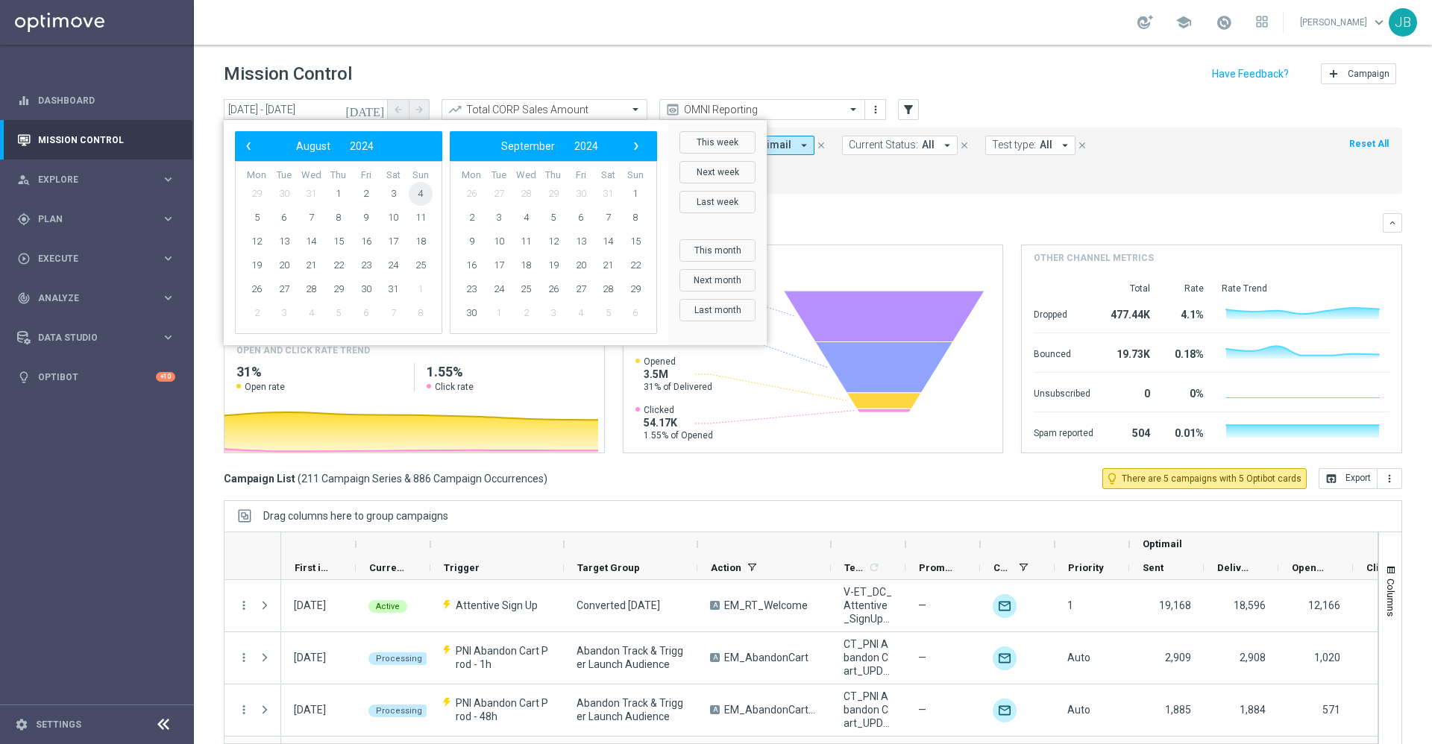
click at [421, 196] on span "4" at bounding box center [421, 194] width 24 height 24
click at [397, 218] on span "10" at bounding box center [393, 218] width 24 height 24
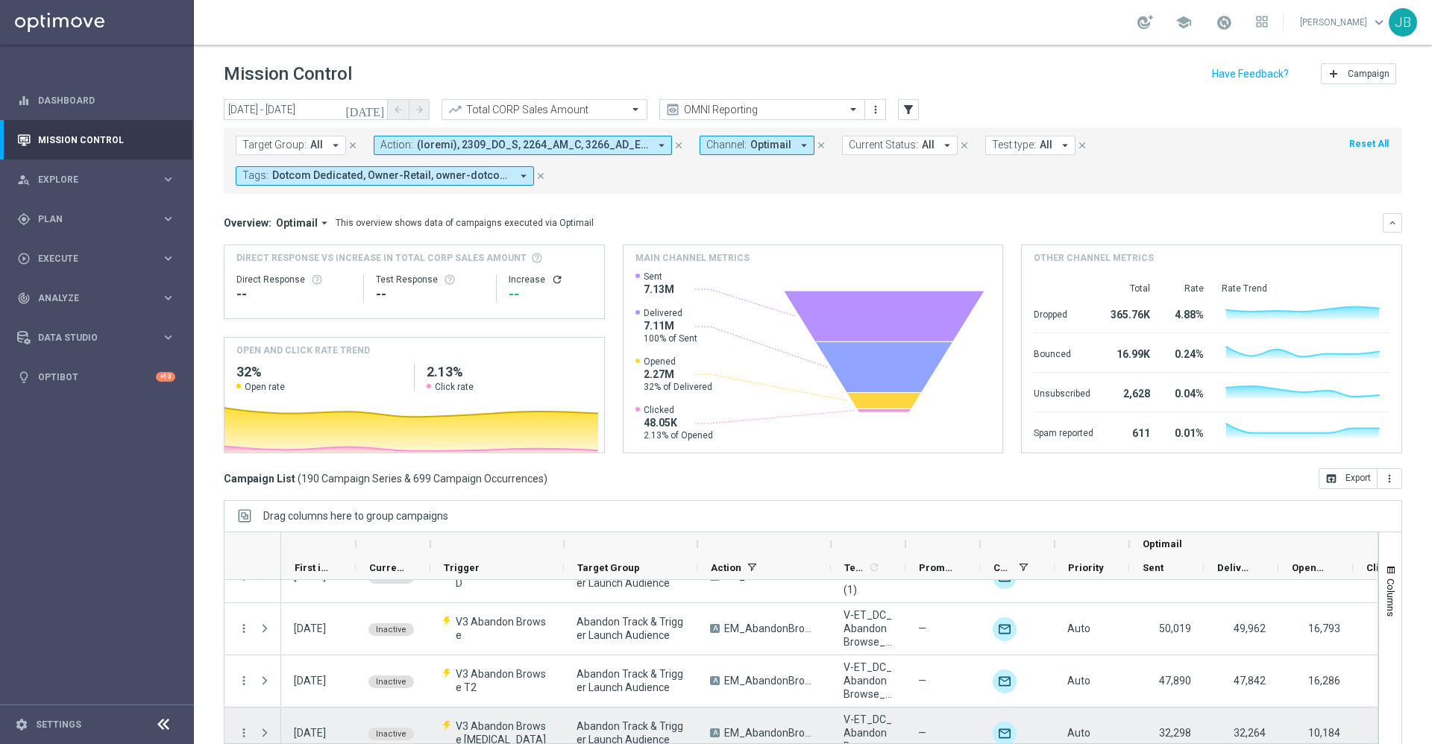
scroll to position [195, 0]
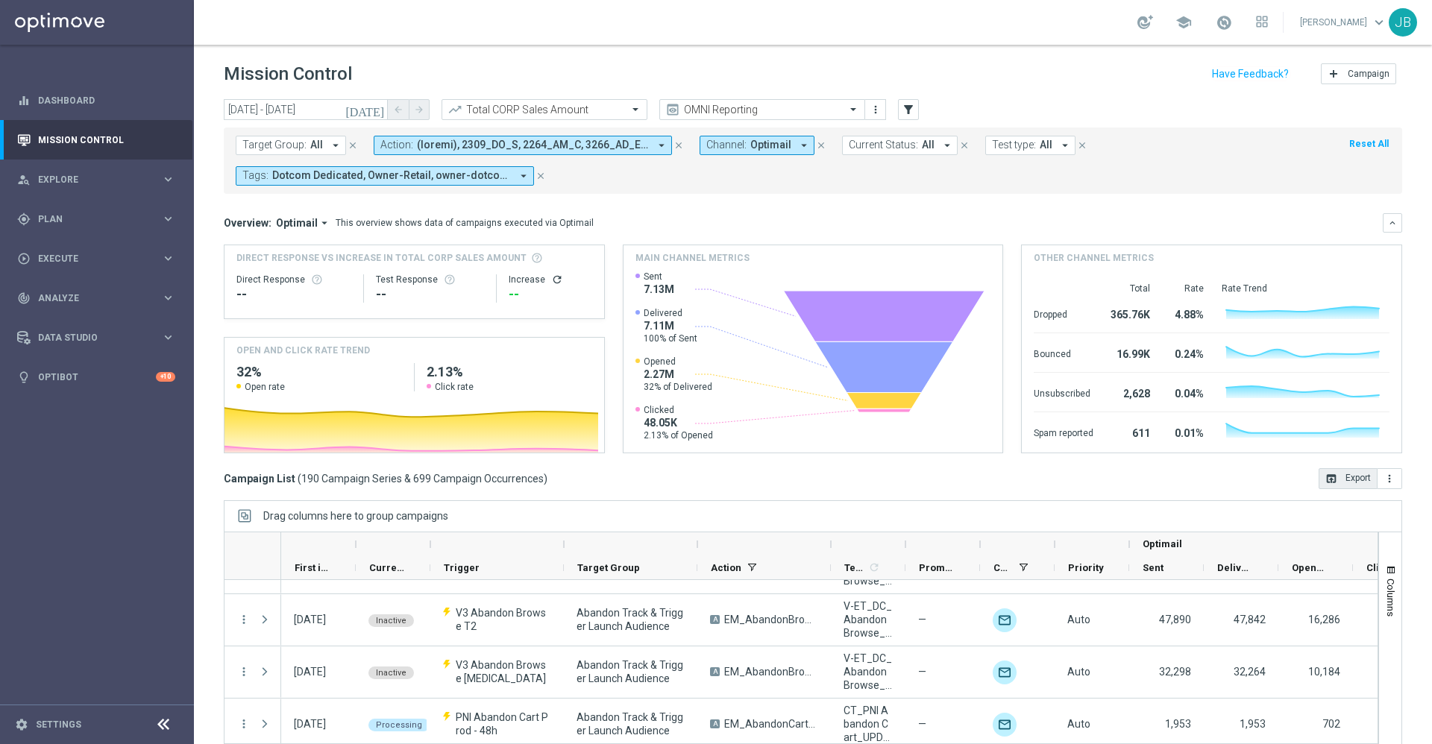
click at [1333, 480] on button "open_in_browser Export" at bounding box center [1347, 478] width 59 height 21
click at [742, 100] on div "OMNI Reporting" at bounding box center [762, 109] width 206 height 21
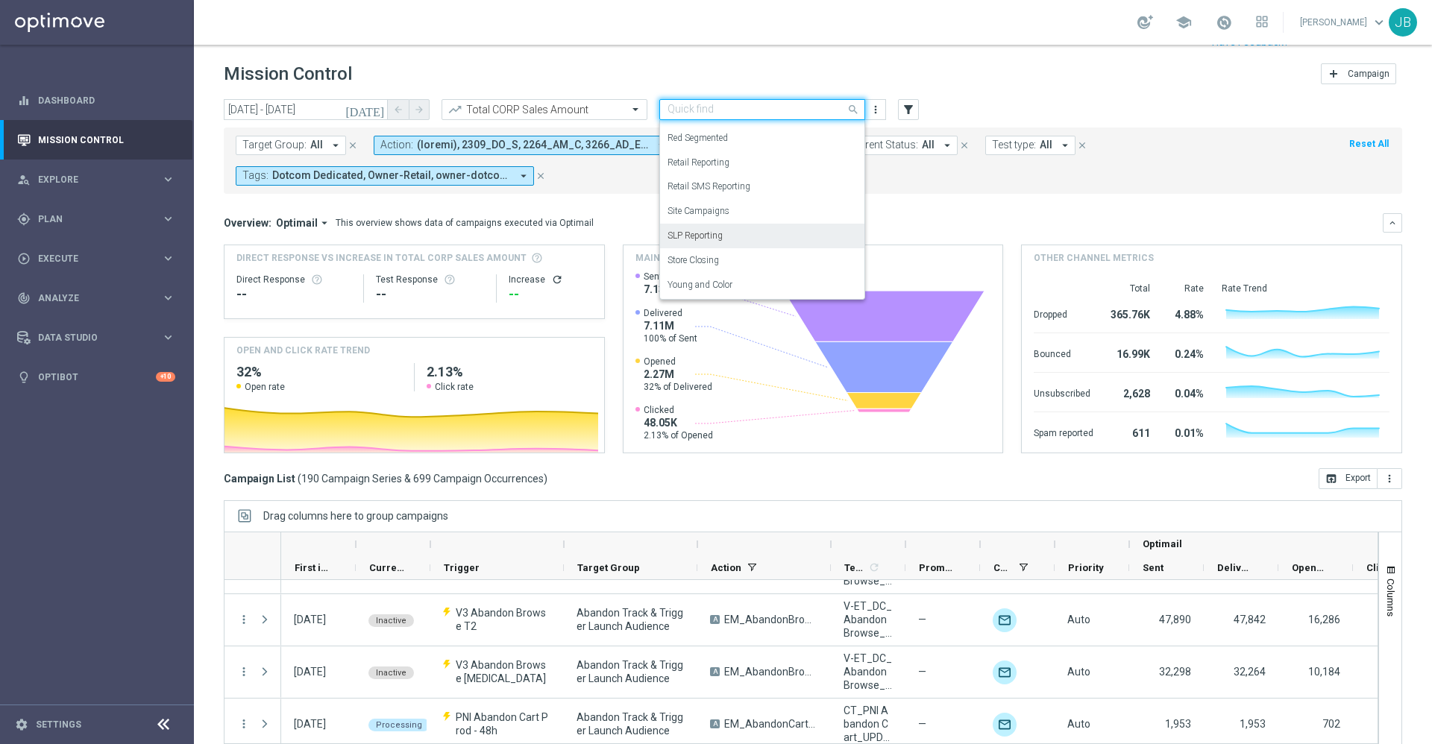
scroll to position [32, 0]
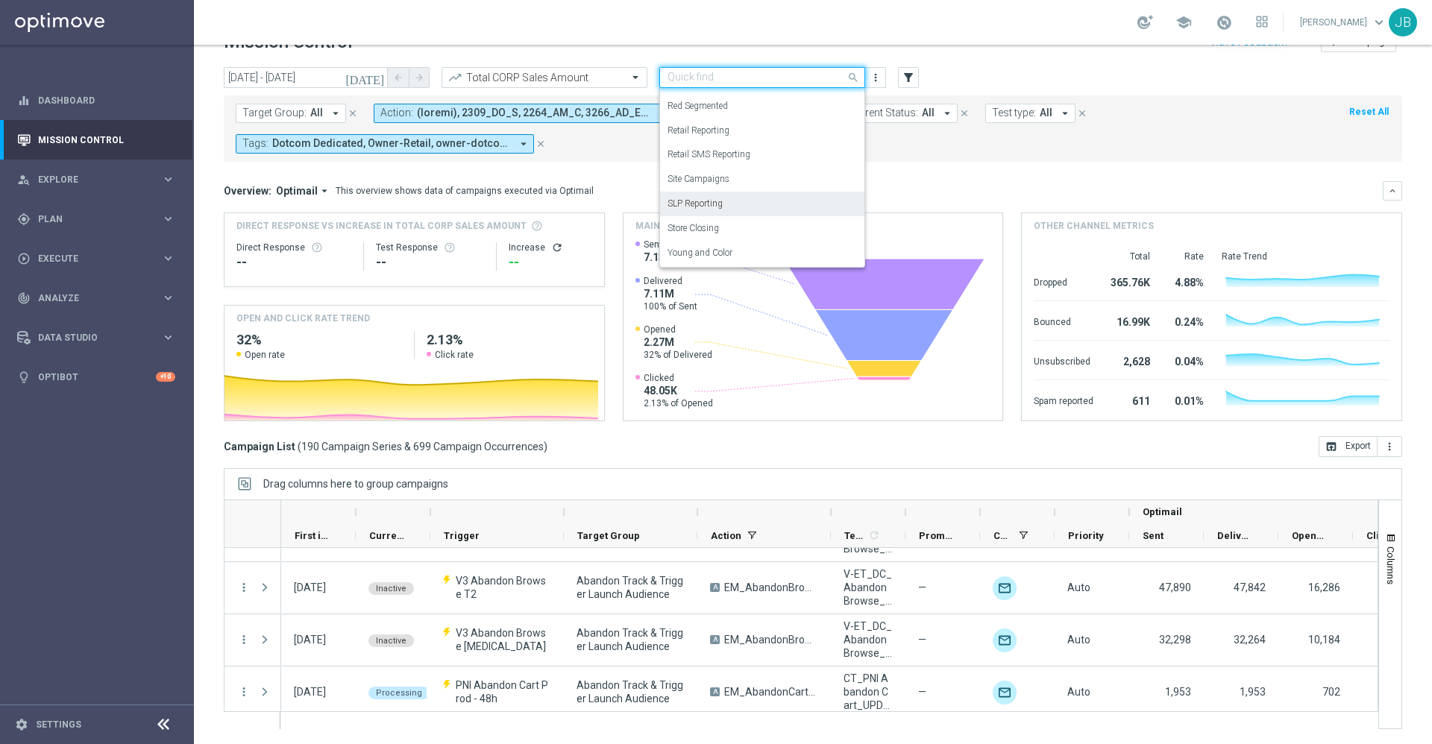
click at [725, 199] on div "SLP Reporting" at bounding box center [761, 204] width 189 height 25
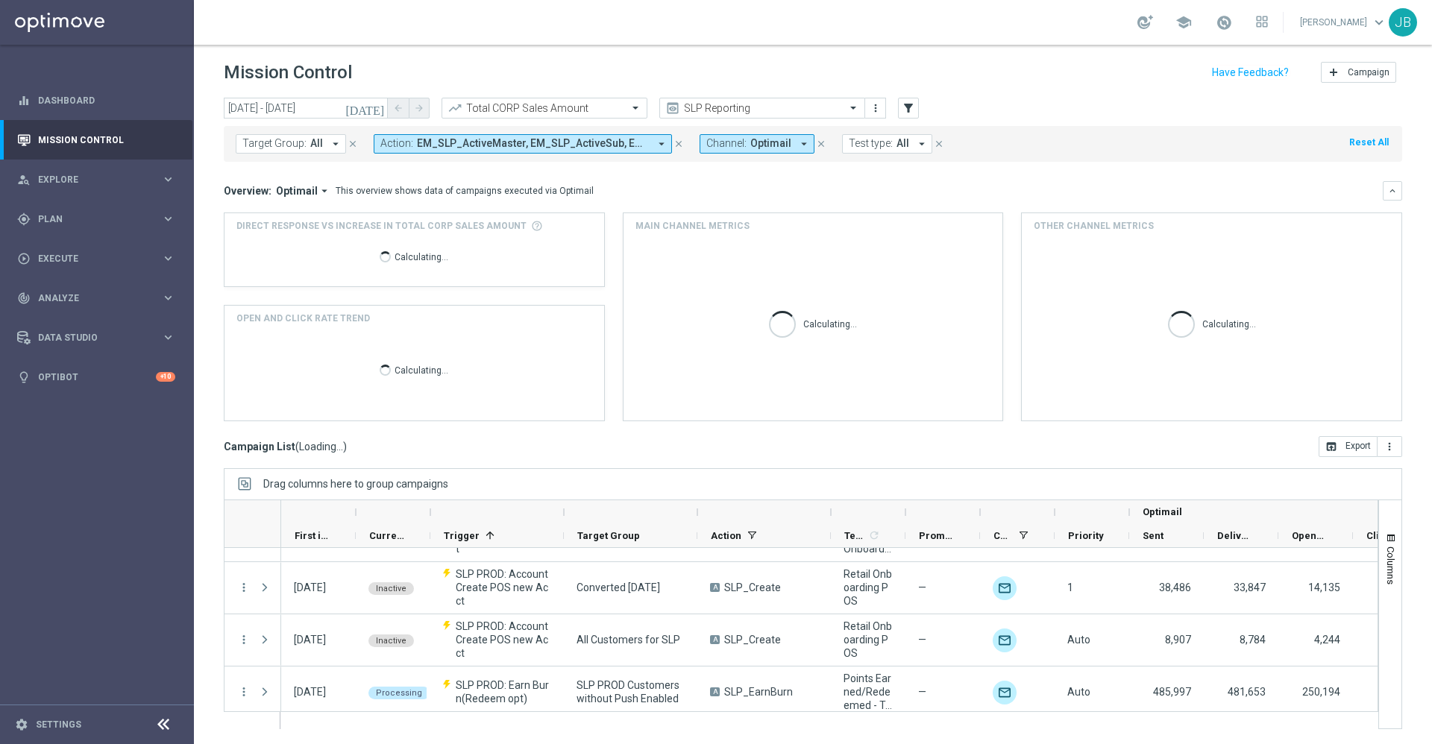
scroll to position [1, 0]
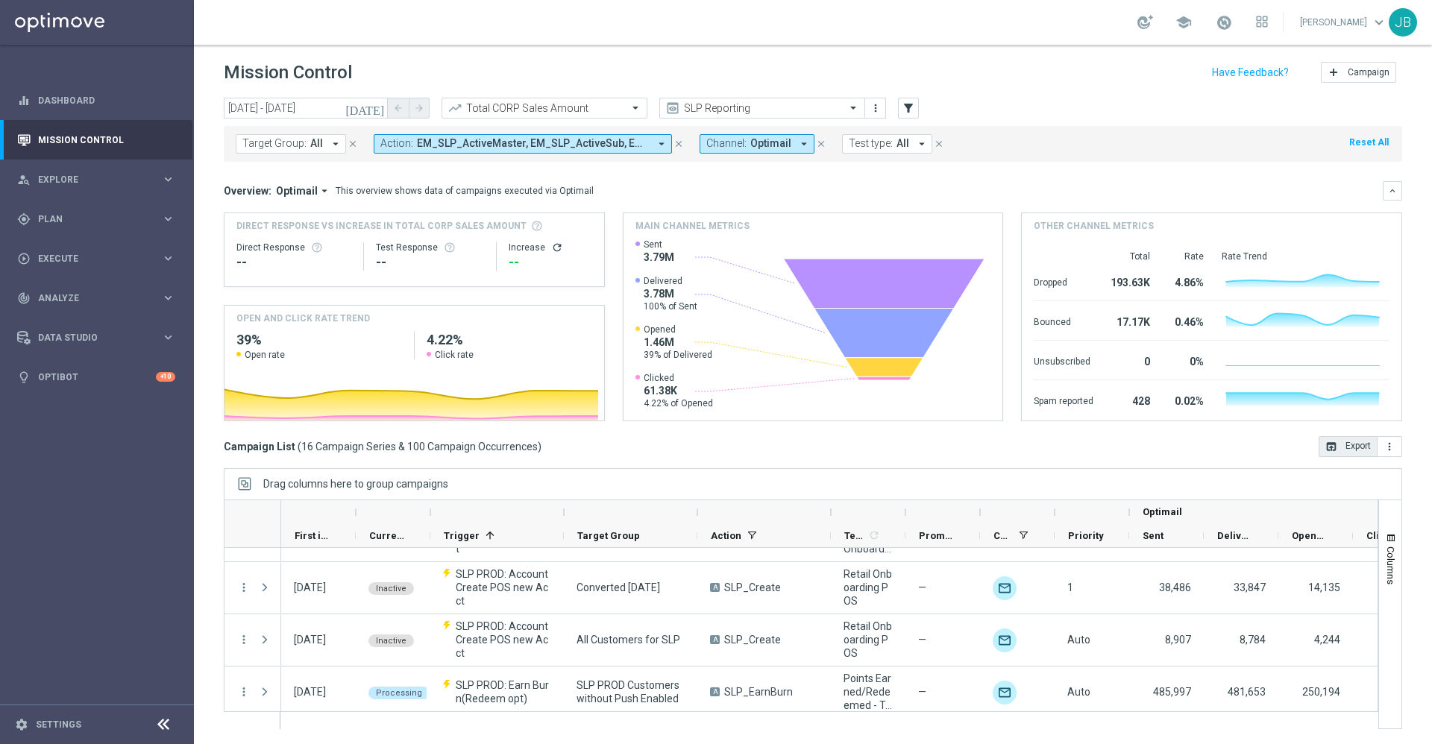
click at [1332, 441] on button "open_in_browser Export" at bounding box center [1347, 446] width 59 height 21
click at [378, 110] on icon "[DATE]" at bounding box center [365, 107] width 40 height 13
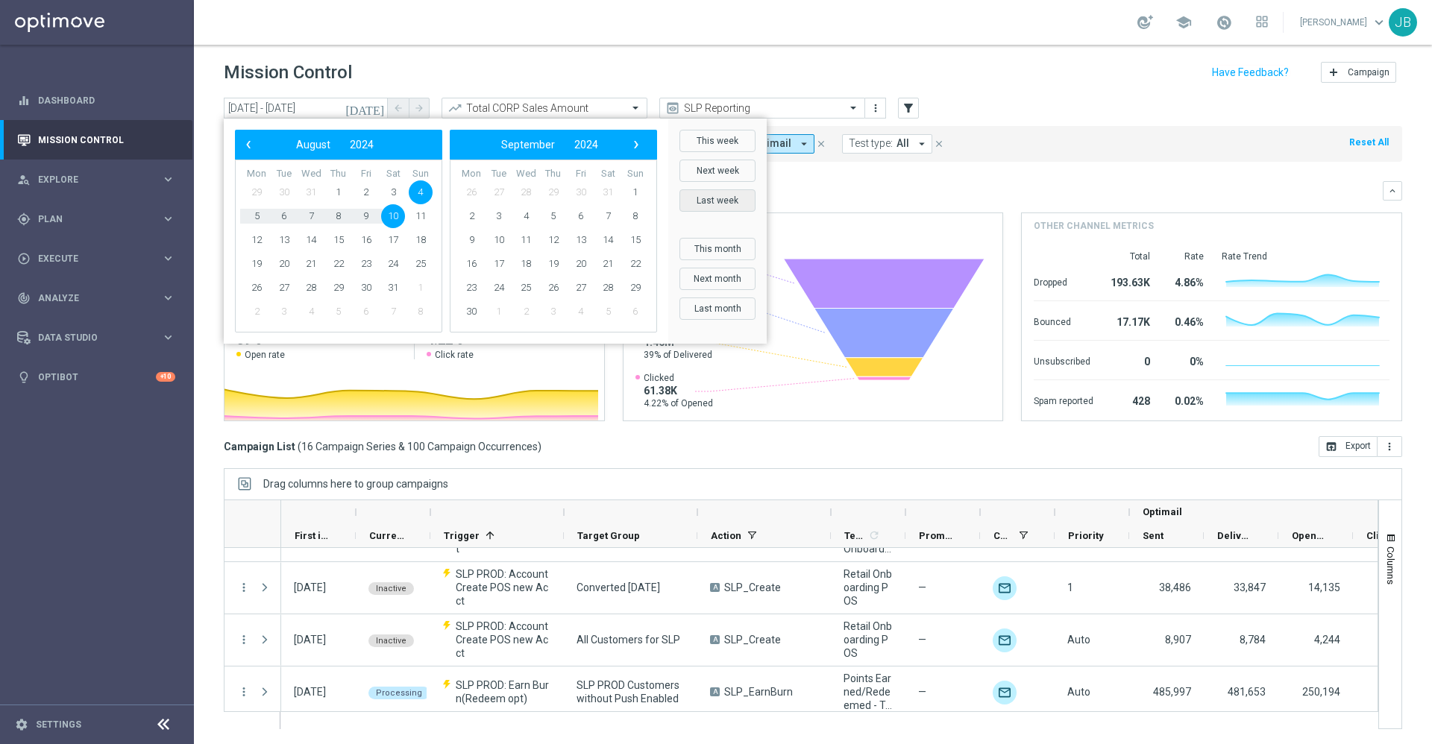
click at [717, 198] on button "Last week" at bounding box center [717, 200] width 76 height 22
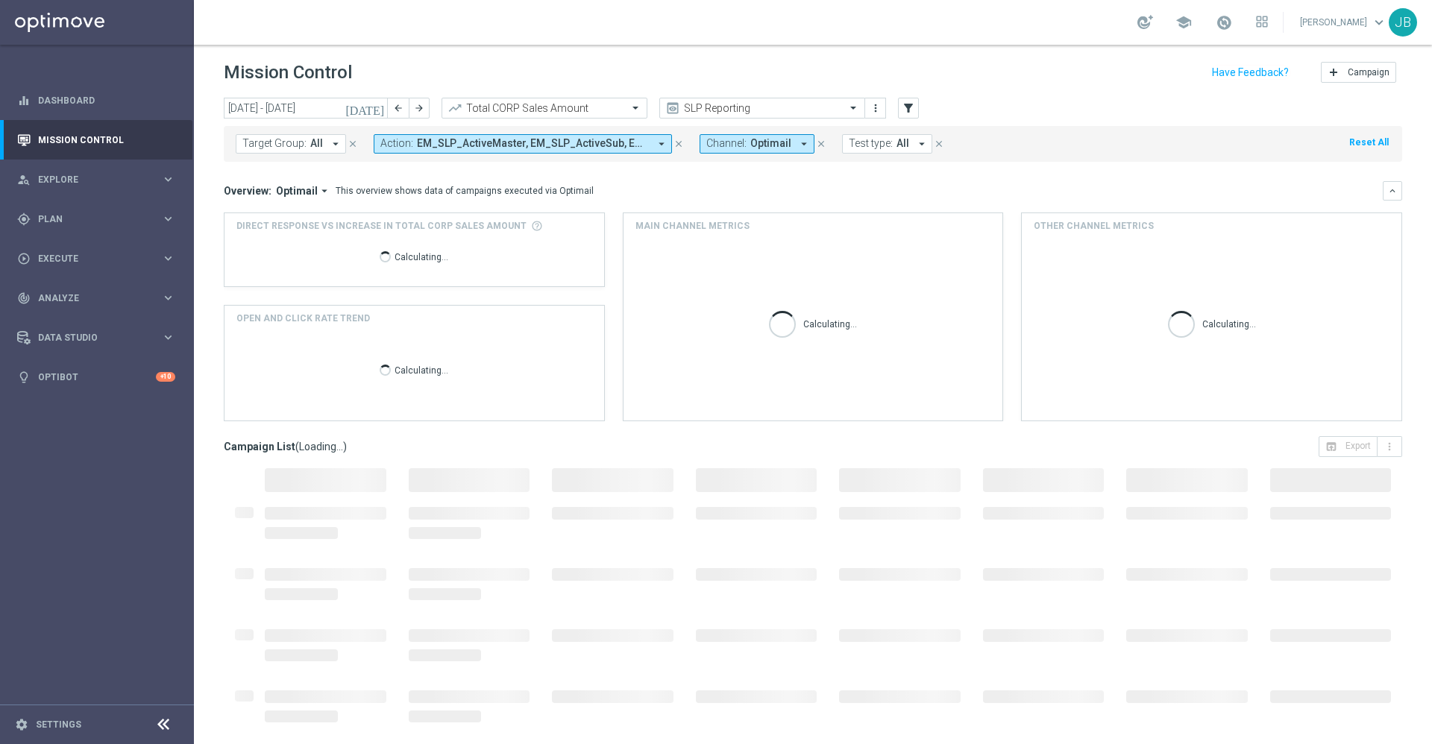
click at [371, 107] on button "[DATE]" at bounding box center [365, 109] width 45 height 22
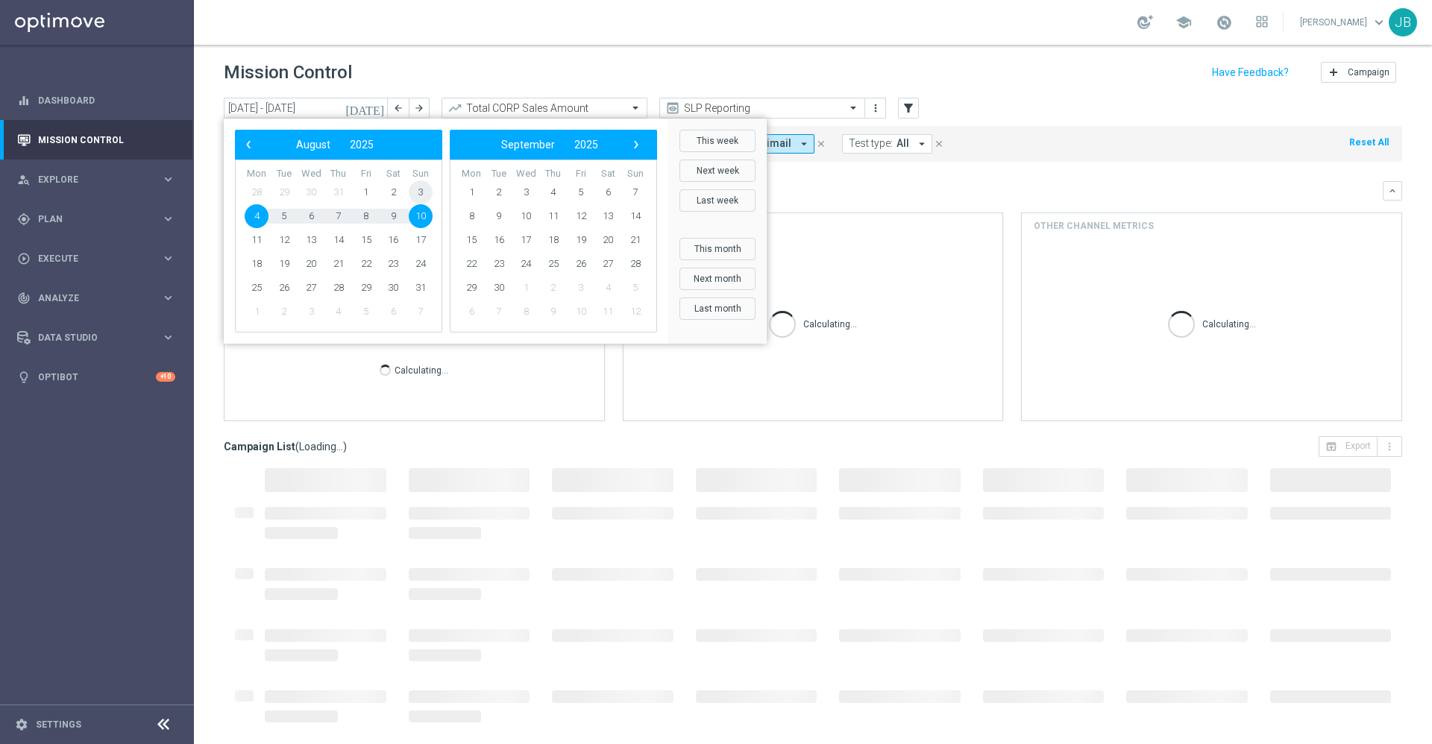
click at [422, 191] on span "3" at bounding box center [421, 192] width 24 height 24
click at [392, 214] on span "9" at bounding box center [393, 216] width 24 height 24
type input "[DATE] - [DATE]"
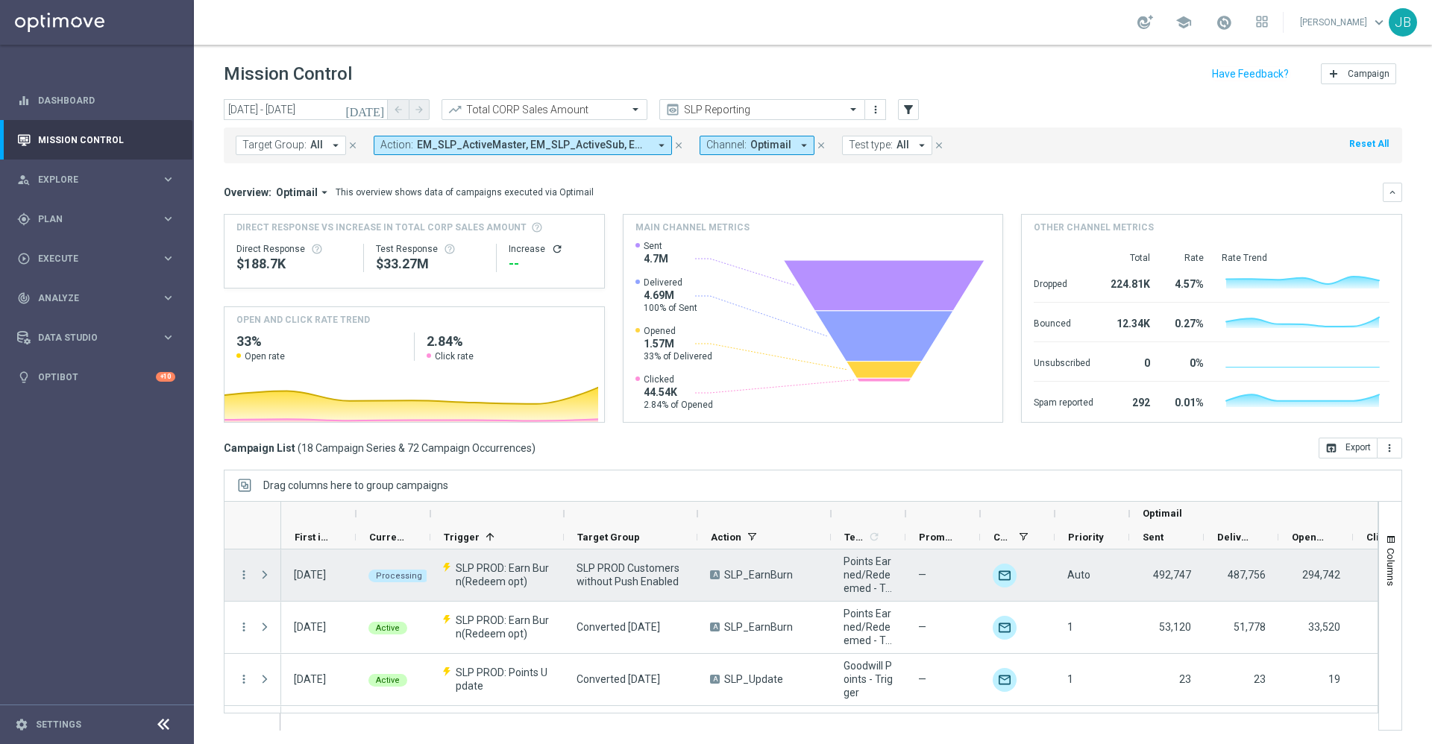
scroll to position [0, 0]
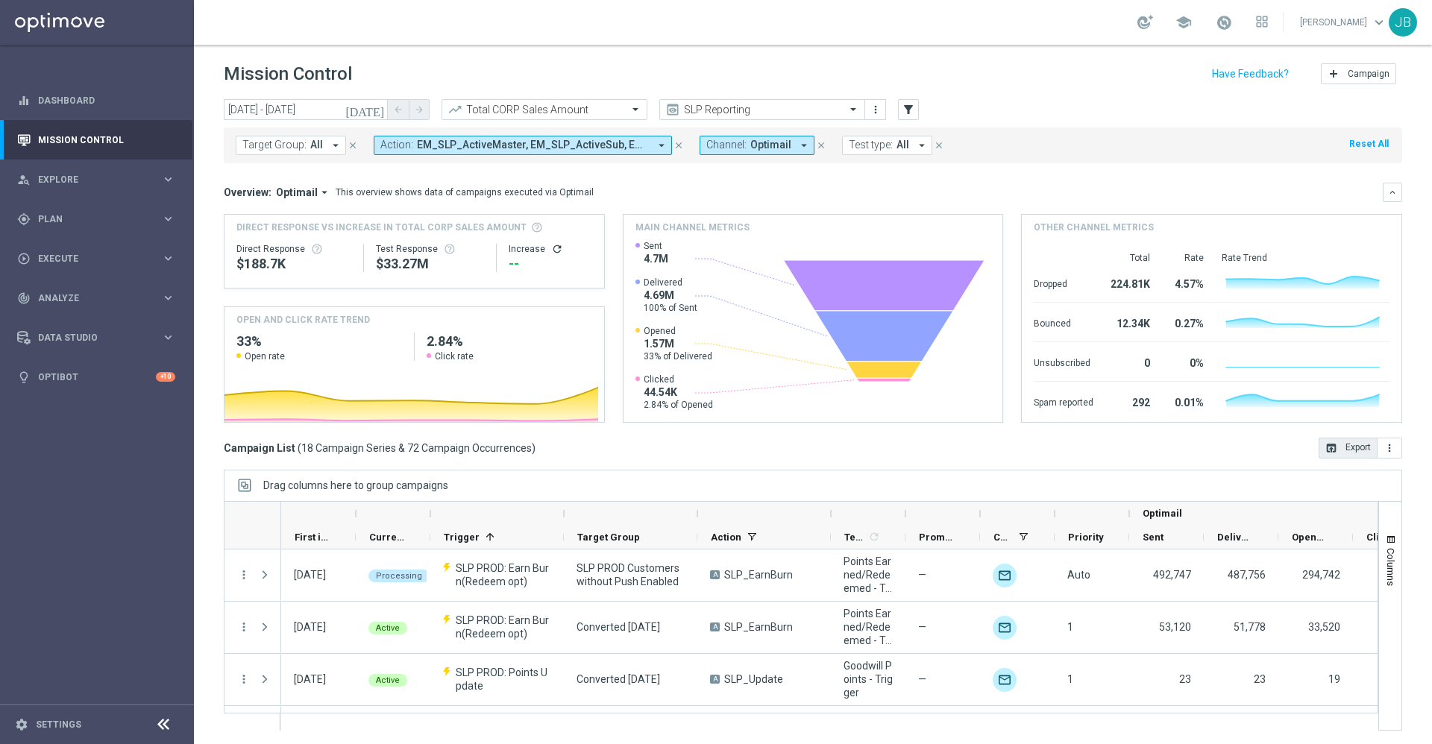
click at [1318, 457] on button "open_in_browser Export" at bounding box center [1347, 448] width 59 height 21
click at [100, 215] on span "Plan" at bounding box center [99, 219] width 123 height 9
click at [86, 402] on div "track_changes Analyze keyboard_arrow_right" at bounding box center [96, 410] width 192 height 40
click at [75, 445] on button "BI Studio keyboard_arrow_right" at bounding box center [107, 441] width 137 height 12
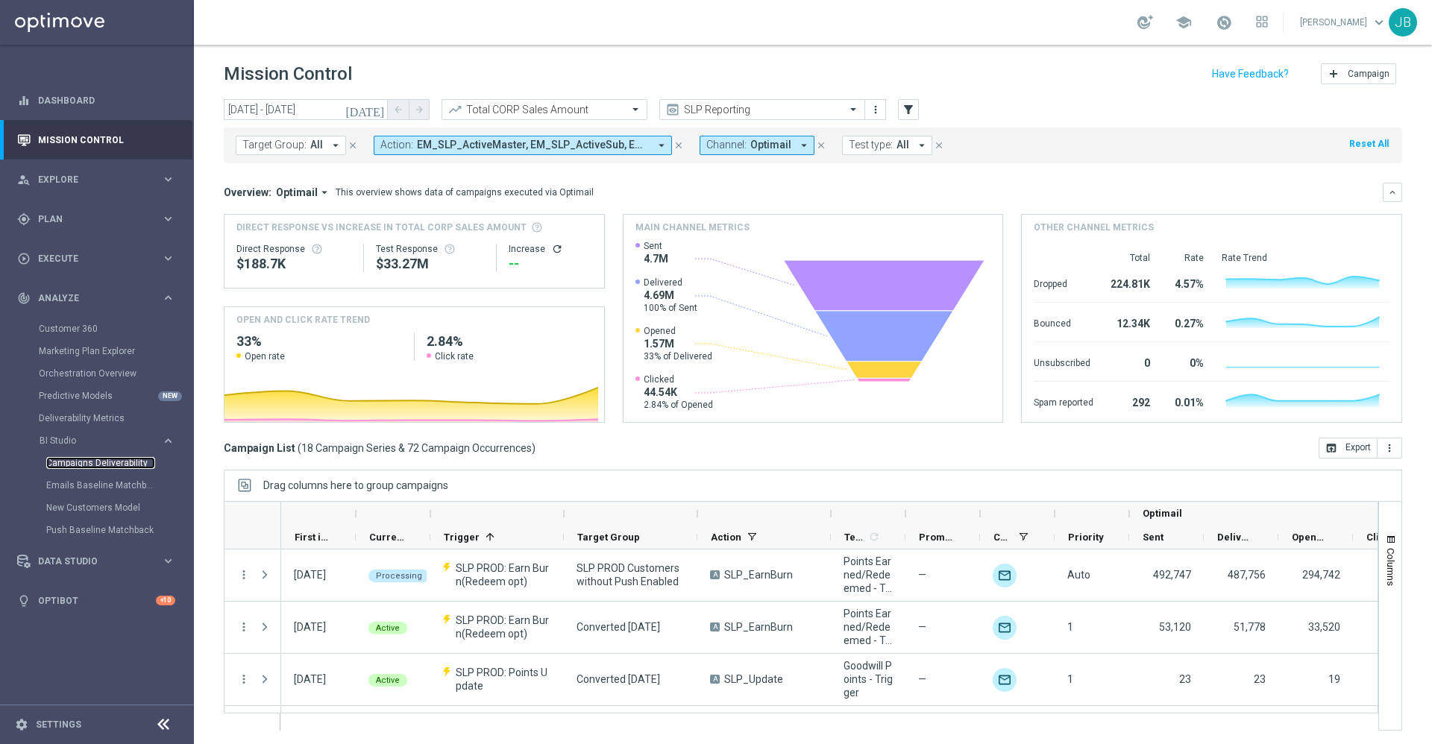
click at [89, 457] on link "Campaigns Deliverability" at bounding box center [100, 463] width 109 height 12
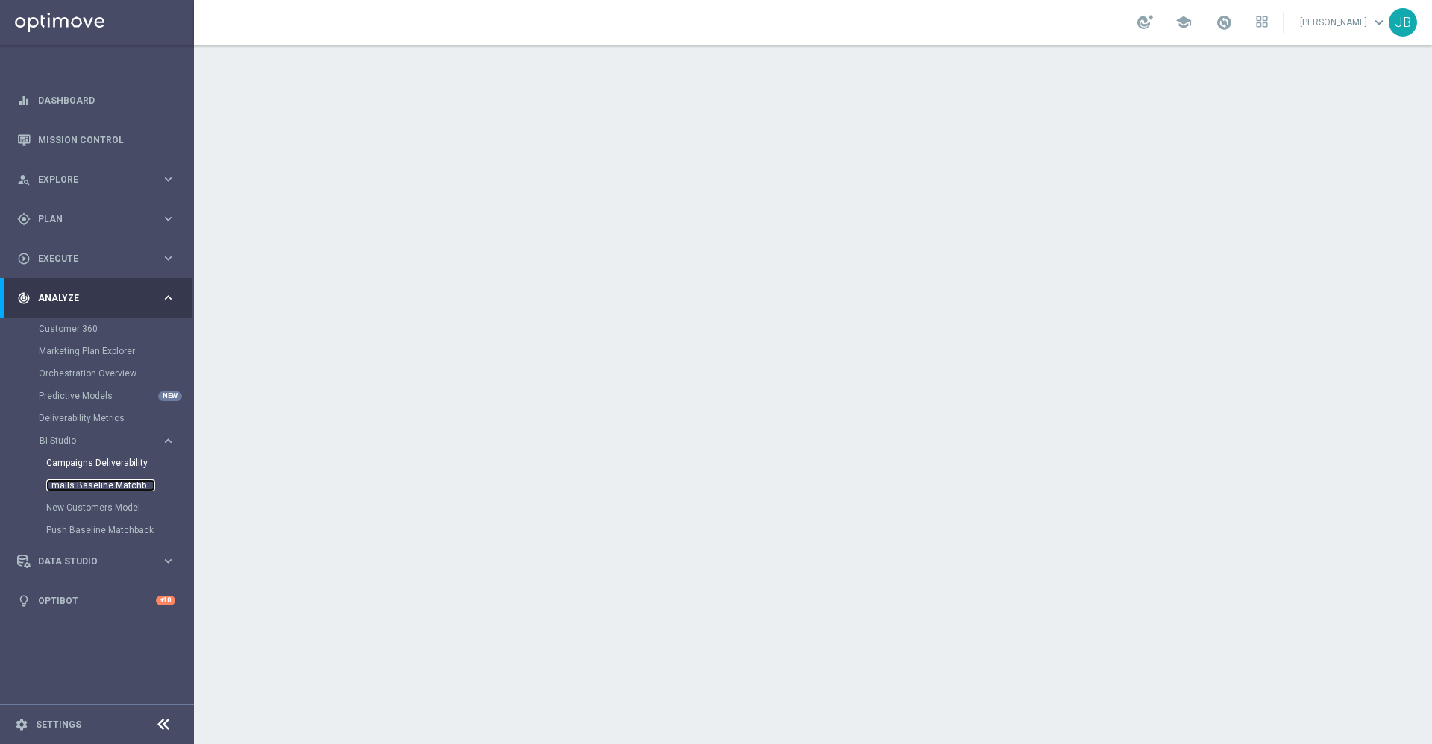
click at [100, 488] on link "Emails Baseline Matchback" at bounding box center [100, 485] width 109 height 12
